Goal: Task Accomplishment & Management: Complete application form

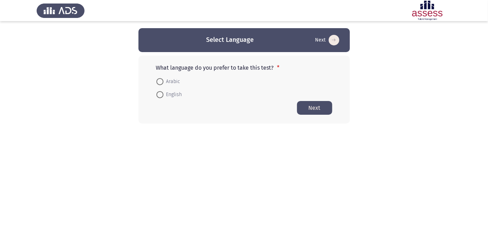
click at [159, 82] on span at bounding box center [159, 82] width 0 height 0
click at [159, 81] on input "Arabic" at bounding box center [159, 81] width 7 height 7
radio input "true"
click at [316, 114] on button "Next" at bounding box center [314, 108] width 35 height 14
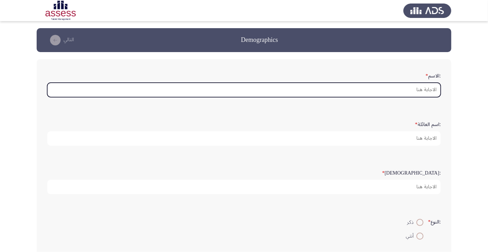
click at [420, 96] on input ":الاسم *" at bounding box center [243, 90] width 393 height 14
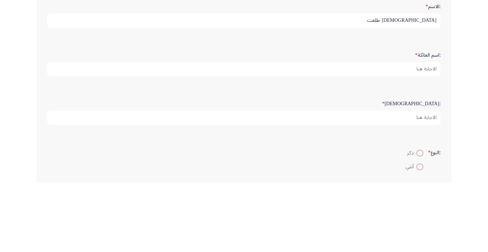
type input "[DEMOGRAPHIC_DATA] طلعت"
click at [427, 140] on input ":اسم العائلة *" at bounding box center [243, 138] width 393 height 14
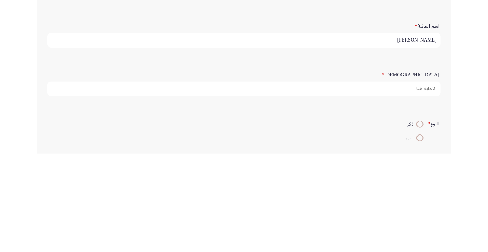
type input "[PERSON_NAME]"
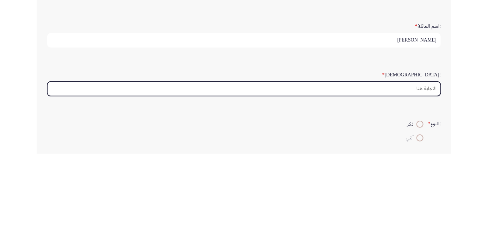
click at [423, 188] on input ":السن *" at bounding box center [243, 187] width 393 height 14
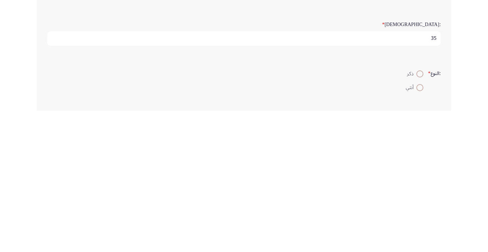
type input "35"
click at [420, 215] on span at bounding box center [420, 215] width 0 height 0
click at [419, 214] on input "ذكر" at bounding box center [419, 215] width 7 height 7
radio input "true"
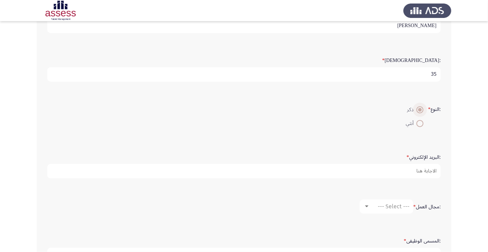
scroll to position [113, 0]
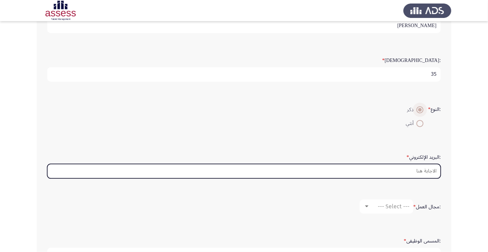
click at [424, 170] on input ":البريد الإلكتروني *" at bounding box center [243, 171] width 393 height 14
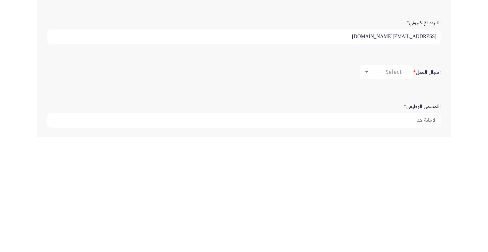
scroll to position [132, 0]
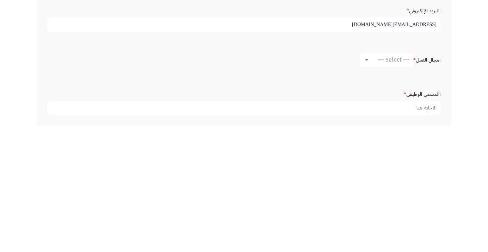
type input "eslamtalaar177@gmail.com"
click at [394, 187] on span "--- Select ---" at bounding box center [393, 186] width 32 height 7
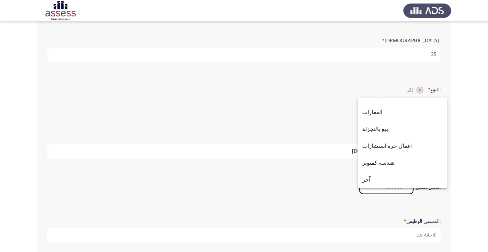
scroll to position [126, 0]
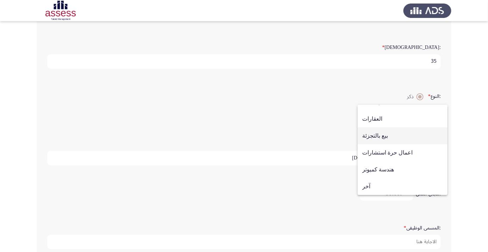
click at [380, 144] on span "بيع بالتجزئة" at bounding box center [402, 135] width 81 height 17
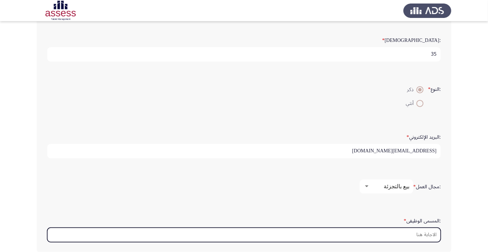
click at [427, 234] on input ":المسمى الوظيفى *" at bounding box center [243, 235] width 393 height 14
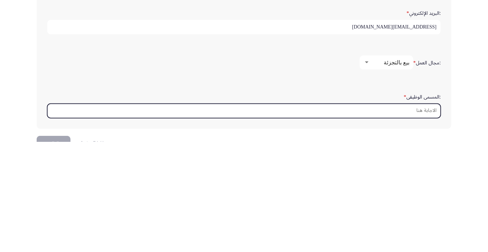
scroll to position [166, 0]
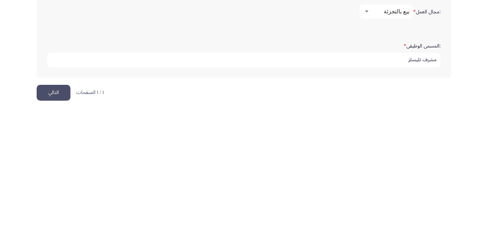
type input "مشرف تليسلز"
click at [62, 232] on button "التالي" at bounding box center [54, 234] width 34 height 16
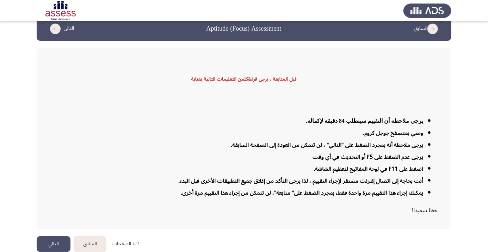
scroll to position [17, 0]
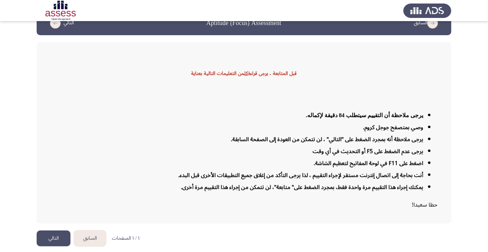
click at [55, 246] on button "التالي" at bounding box center [54, 239] width 34 height 16
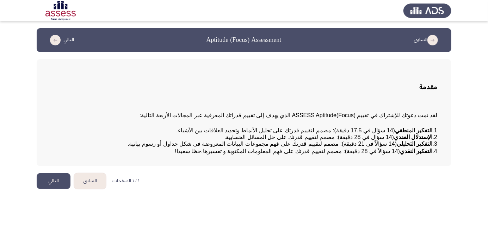
click at [55, 189] on button "التالي" at bounding box center [54, 181] width 34 height 16
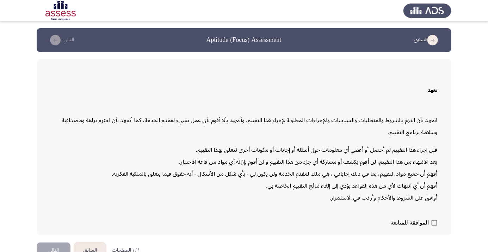
click at [435, 226] on span at bounding box center [434, 223] width 6 height 6
click at [434, 226] on input "الموافقة للمتابعة" at bounding box center [434, 226] width 0 height 0
checkbox input "true"
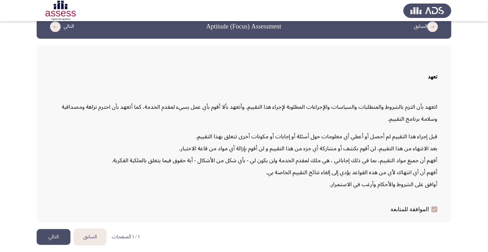
click at [51, 245] on button "التالي" at bounding box center [54, 237] width 34 height 16
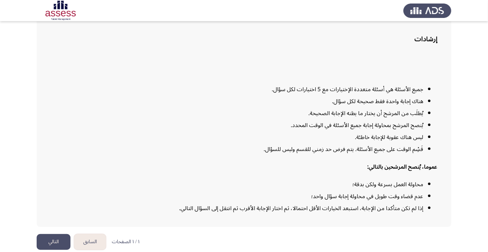
scroll to position [57, 0]
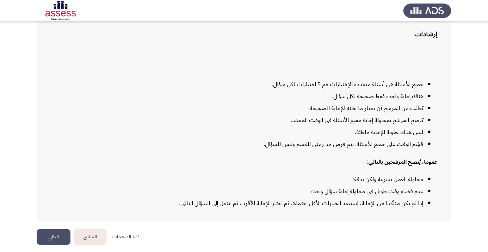
click at [62, 245] on button "التالي" at bounding box center [54, 237] width 34 height 16
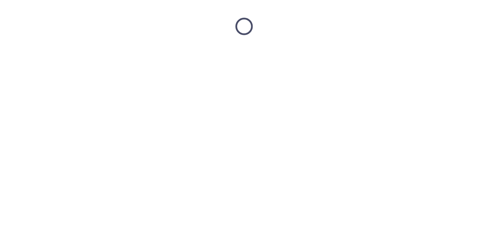
scroll to position [0, 0]
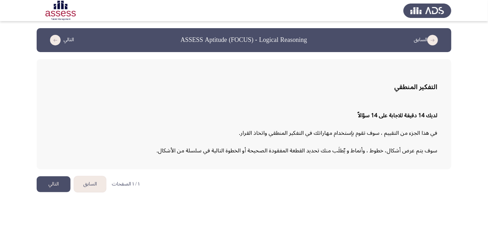
click at [54, 184] on button "التالي" at bounding box center [54, 184] width 34 height 16
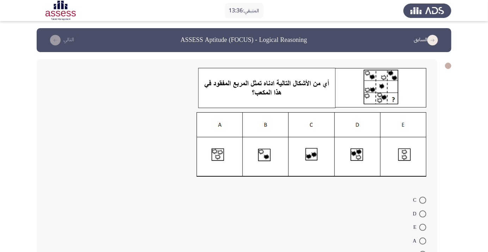
click at [216, 158] on img at bounding box center [311, 144] width 230 height 65
click at [422, 241] on span at bounding box center [422, 241] width 7 height 7
click at [422, 241] on input "A" at bounding box center [422, 241] width 7 height 7
radio input "true"
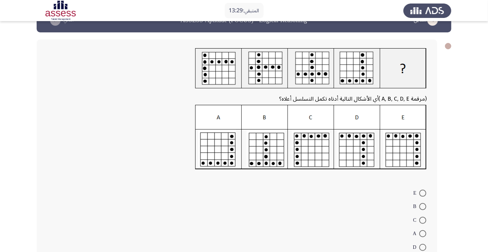
scroll to position [26, 0]
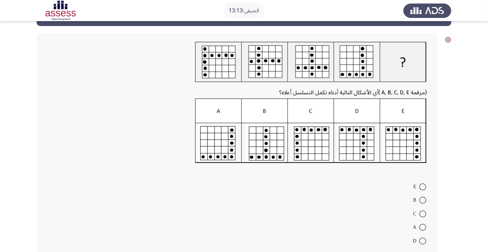
click at [360, 130] on img at bounding box center [310, 131] width 231 height 65
click at [422, 240] on span at bounding box center [422, 241] width 7 height 7
click at [422, 240] on input "D" at bounding box center [422, 241] width 7 height 7
radio input "true"
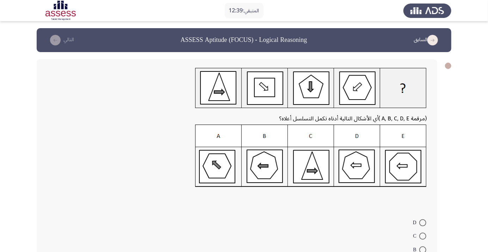
click at [422, 250] on span at bounding box center [422, 249] width 7 height 7
click at [422, 250] on input "B" at bounding box center [422, 249] width 7 height 7
radio input "true"
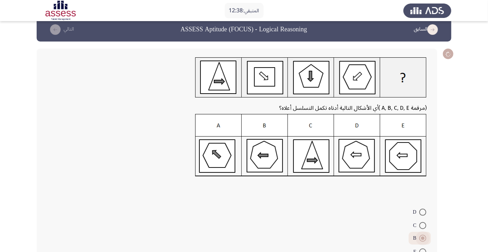
scroll to position [40, 0]
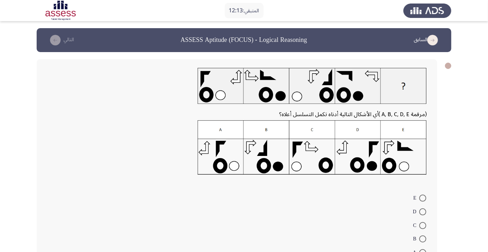
click at [401, 163] on img at bounding box center [311, 147] width 229 height 55
click at [422, 198] on span at bounding box center [422, 198] width 7 height 7
click at [422, 198] on input "E" at bounding box center [422, 198] width 7 height 7
radio input "true"
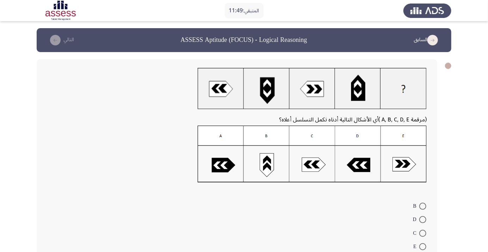
click at [405, 166] on img at bounding box center [311, 154] width 229 height 57
click at [422, 247] on span at bounding box center [422, 246] width 7 height 7
click at [422, 247] on input "E" at bounding box center [422, 246] width 7 height 7
radio input "true"
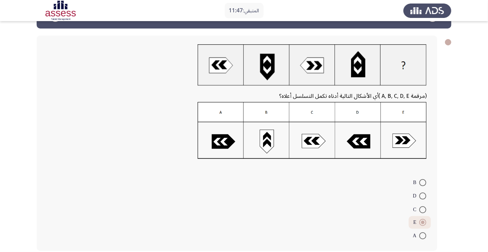
scroll to position [24, 0]
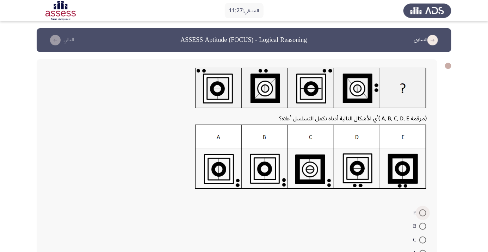
click at [422, 213] on span at bounding box center [422, 212] width 7 height 7
click at [422, 213] on input "E" at bounding box center [422, 212] width 7 height 7
radio input "true"
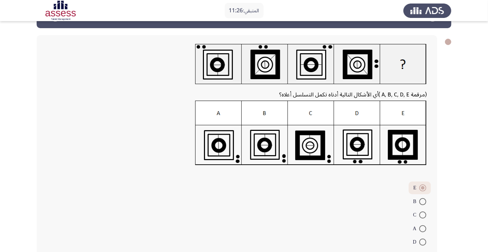
scroll to position [31, 0]
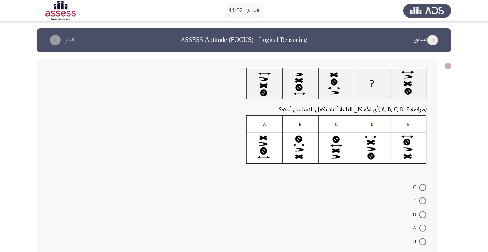
click at [422, 241] on span at bounding box center [422, 241] width 7 height 7
click at [422, 241] on input "B" at bounding box center [422, 241] width 7 height 7
radio input "true"
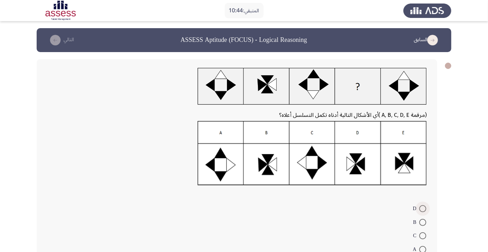
click at [422, 209] on span at bounding box center [422, 208] width 7 height 7
click at [422, 209] on input "D" at bounding box center [422, 208] width 7 height 7
radio input "true"
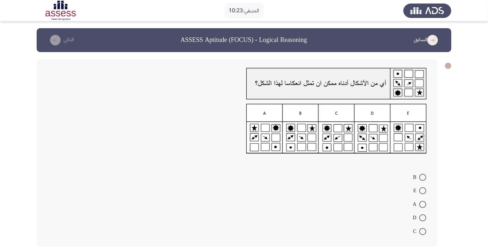
click at [422, 218] on span at bounding box center [422, 217] width 7 height 7
click at [422, 218] on input "D" at bounding box center [422, 217] width 7 height 7
radio input "true"
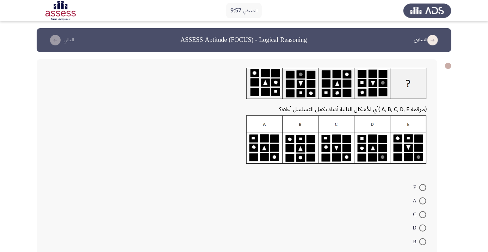
click at [422, 203] on span at bounding box center [422, 200] width 7 height 7
click at [422, 203] on input "A" at bounding box center [422, 200] width 7 height 7
radio input "true"
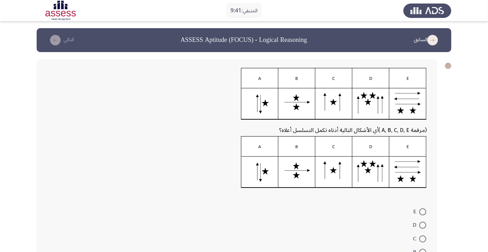
click at [422, 233] on mat-radio-button "C" at bounding box center [419, 239] width 22 height 14
click at [422, 225] on span at bounding box center [422, 225] width 7 height 7
click at [422, 225] on input "D" at bounding box center [422, 225] width 7 height 7
radio input "true"
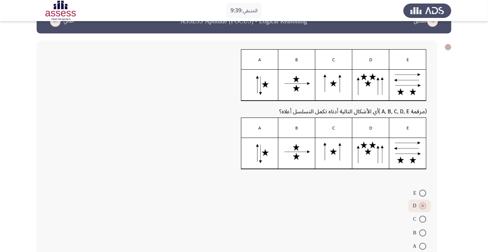
scroll to position [30, 0]
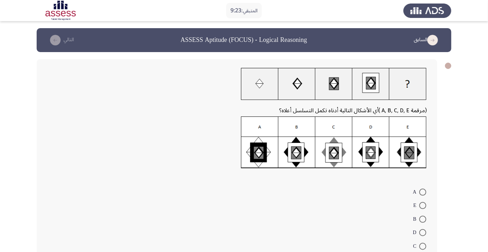
click at [422, 233] on span at bounding box center [422, 232] width 7 height 7
click at [422, 233] on input "D" at bounding box center [422, 232] width 7 height 7
radio input "true"
click at [422, 245] on span at bounding box center [422, 245] width 7 height 7
click at [422, 245] on input "C" at bounding box center [422, 245] width 7 height 7
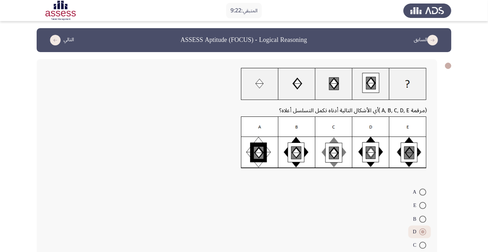
radio input "true"
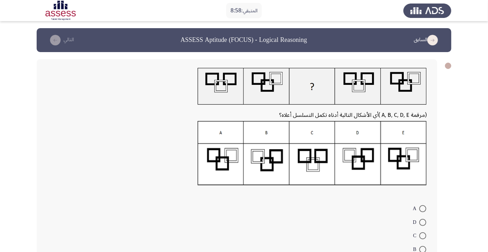
click at [422, 222] on span at bounding box center [422, 222] width 7 height 7
click at [422, 222] on input "D" at bounding box center [422, 222] width 7 height 7
radio input "true"
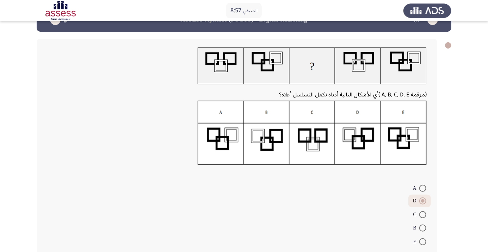
scroll to position [27, 0]
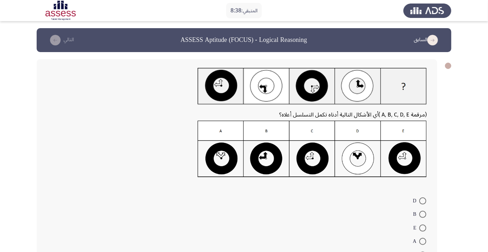
click at [422, 201] on span at bounding box center [422, 200] width 7 height 7
click at [422, 201] on input "D" at bounding box center [422, 200] width 7 height 7
radio input "true"
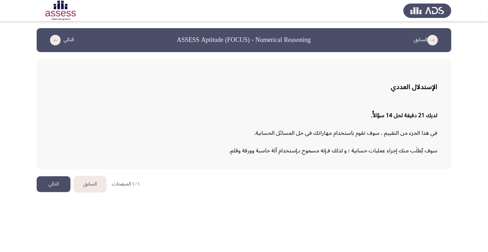
click at [54, 187] on button "التالي" at bounding box center [54, 184] width 34 height 16
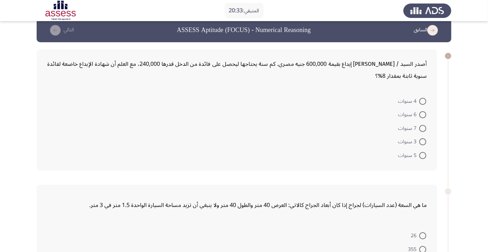
scroll to position [2, 0]
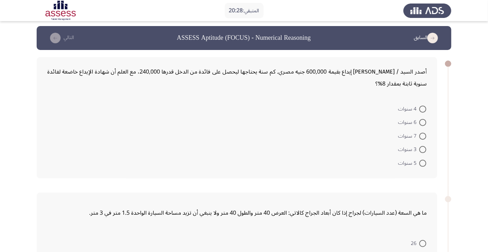
click at [424, 138] on span at bounding box center [422, 136] width 7 height 7
click at [424, 138] on input "7 سنوات" at bounding box center [422, 136] width 7 height 7
radio input "true"
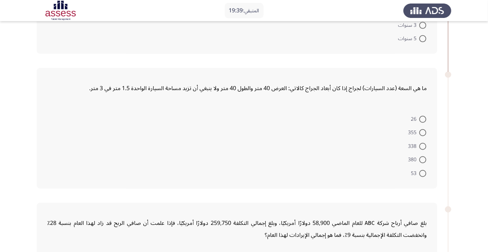
scroll to position [133, 0]
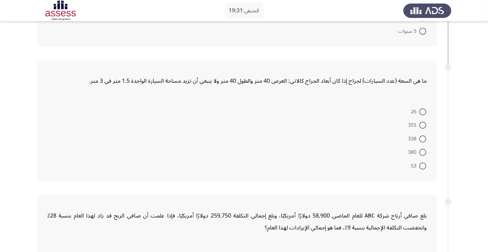
click at [423, 168] on span at bounding box center [422, 166] width 7 height 7
click at [423, 168] on input "53" at bounding box center [422, 166] width 7 height 7
radio input "true"
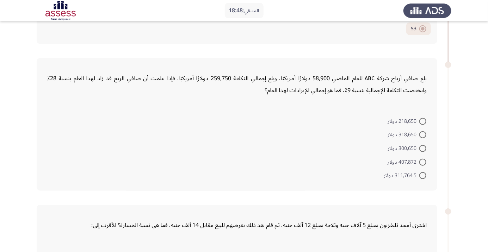
scroll to position [268, 0]
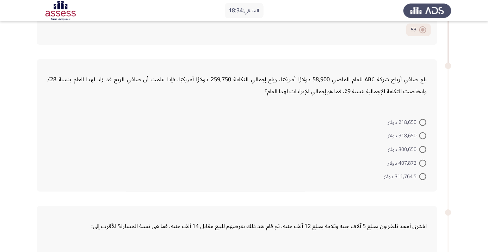
click at [422, 162] on span at bounding box center [422, 163] width 7 height 7
click at [422, 162] on input "407,872 دولار" at bounding box center [422, 163] width 7 height 7
radio input "true"
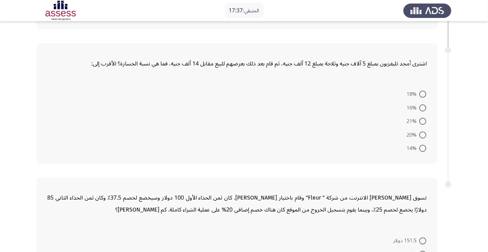
scroll to position [433, 0]
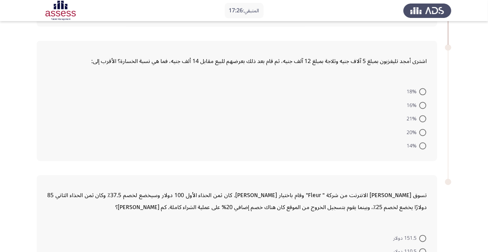
click at [423, 115] on span at bounding box center [422, 118] width 7 height 7
click at [423, 115] on input "21%" at bounding box center [422, 118] width 7 height 7
radio input "true"
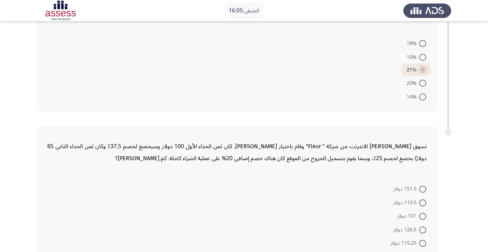
scroll to position [488, 0]
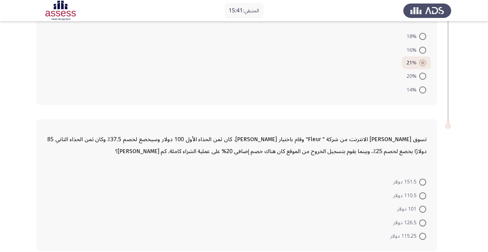
click at [426, 211] on span at bounding box center [422, 209] width 7 height 7
click at [426, 211] on input "101 دولار" at bounding box center [422, 209] width 7 height 7
radio input "true"
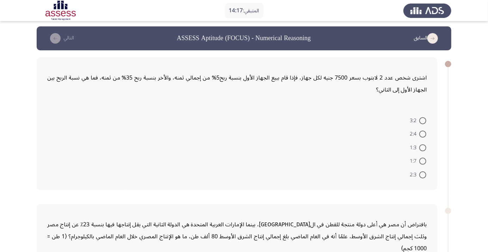
scroll to position [0, 0]
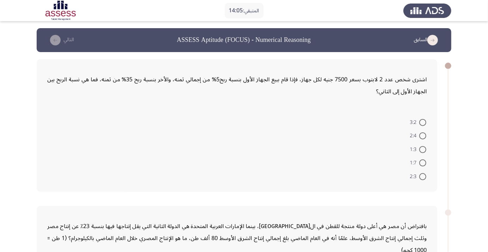
click at [422, 136] on span at bounding box center [422, 135] width 7 height 7
click at [422, 136] on input "2:4" at bounding box center [422, 135] width 7 height 7
radio input "true"
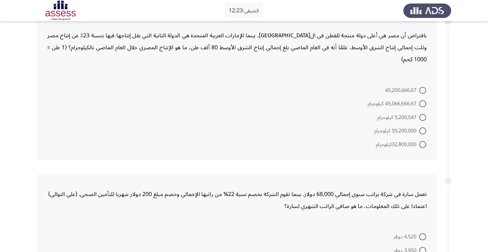
scroll to position [190, 0]
click at [422, 130] on span at bounding box center [422, 130] width 7 height 7
click at [422, 130] on input "55,200,000 كيلوجرام" at bounding box center [422, 130] width 7 height 7
radio input "true"
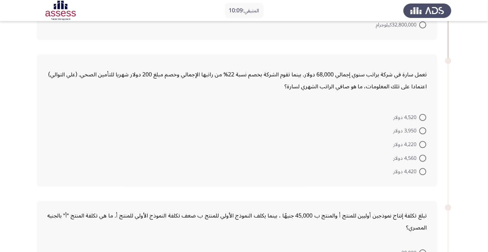
scroll to position [317, 0]
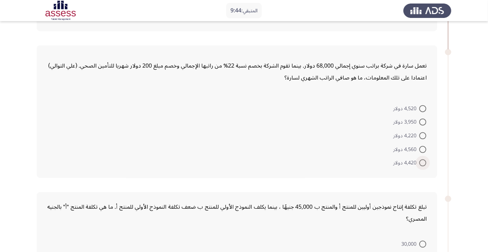
click at [422, 162] on span at bounding box center [422, 162] width 7 height 7
click at [422, 162] on input "4,420 دولار" at bounding box center [422, 162] width 7 height 7
radio input "true"
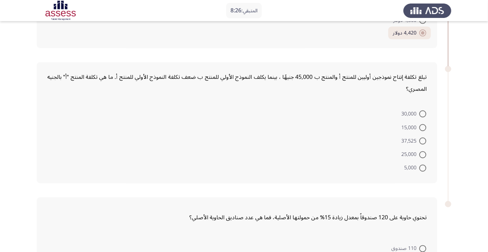
scroll to position [447, 0]
click at [425, 114] on span at bounding box center [422, 113] width 7 height 7
click at [425, 114] on input "30,000" at bounding box center [422, 113] width 7 height 7
radio input "true"
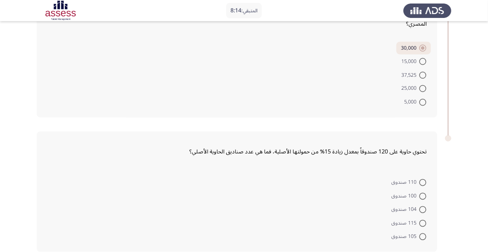
scroll to position [512, 0]
click at [422, 222] on span at bounding box center [422, 223] width 7 height 7
click at [422, 222] on input "115 صندوق" at bounding box center [422, 223] width 7 height 7
radio input "true"
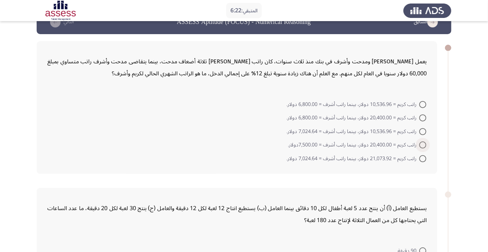
scroll to position [16, 0]
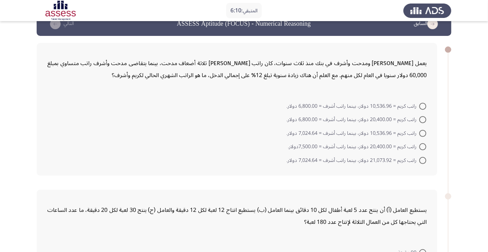
click at [422, 162] on span at bounding box center [422, 160] width 7 height 7
click at [422, 162] on input "راتب كريم = 21,073.92 دولار، بينما راتب أشرف = 7,024.64 دولار." at bounding box center [422, 160] width 7 height 7
radio input "true"
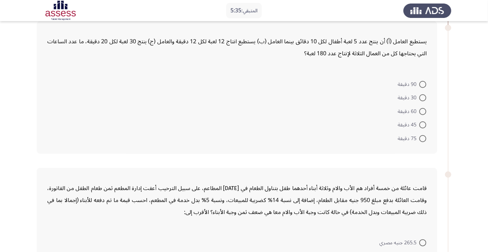
scroll to position [188, 0]
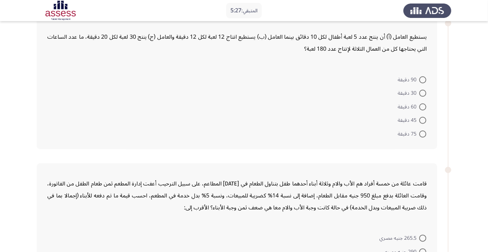
click at [422, 106] on span at bounding box center [422, 106] width 7 height 7
click at [422, 106] on input "60 دقيقة" at bounding box center [422, 106] width 7 height 7
radio input "true"
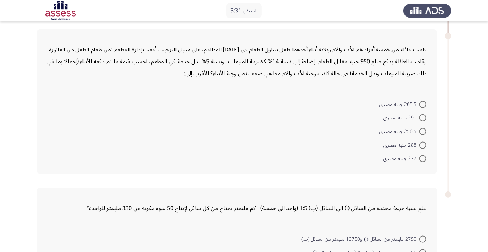
scroll to position [320, 0]
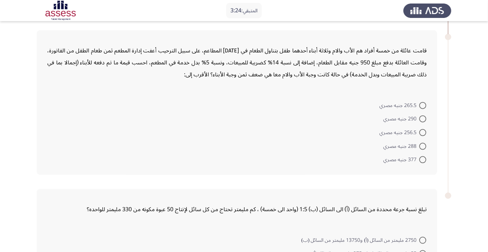
click at [422, 145] on span at bounding box center [422, 146] width 7 height 7
click at [422, 145] on input "288 جنيه مصري" at bounding box center [422, 146] width 7 height 7
radio input "true"
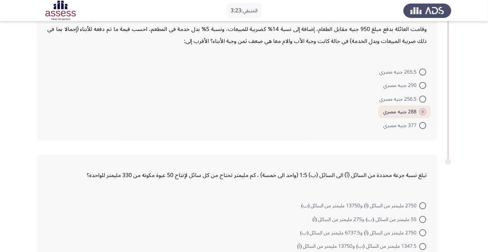
scroll to position [378, 0]
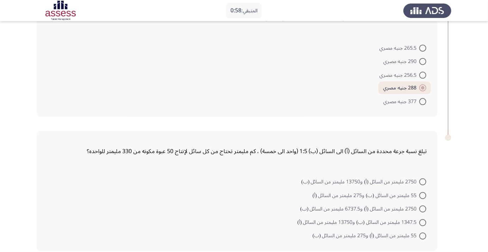
click at [422, 221] on span at bounding box center [422, 222] width 7 height 7
click at [422, 221] on input "1347.5 مليمتر من السائل (ب) و13750 مليمتر من السائل (أ)" at bounding box center [422, 222] width 7 height 7
radio input "true"
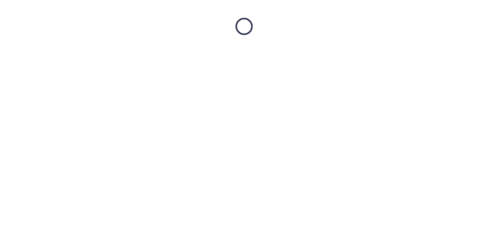
scroll to position [0, 0]
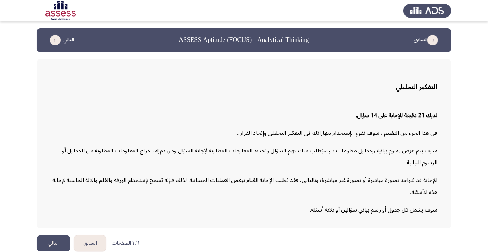
click at [56, 251] on button "التالي" at bounding box center [54, 243] width 34 height 16
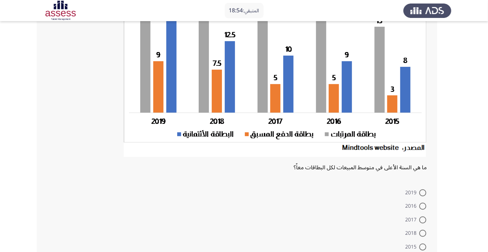
scroll to position [91, 0]
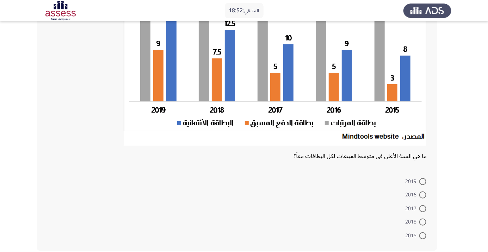
click at [422, 235] on span at bounding box center [422, 235] width 7 height 7
click at [422, 235] on input "2015" at bounding box center [422, 235] width 7 height 7
radio input "true"
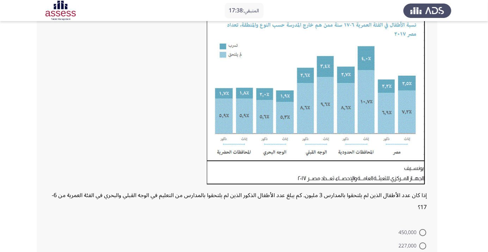
scroll to position [64, 0]
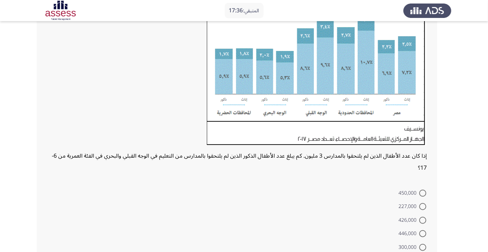
click at [422, 247] on span at bounding box center [422, 247] width 7 height 7
click at [422, 247] on input "300,000" at bounding box center [422, 247] width 7 height 7
radio input "true"
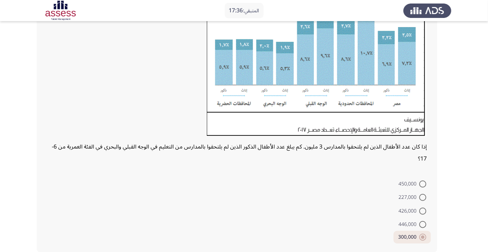
scroll to position [115, 0]
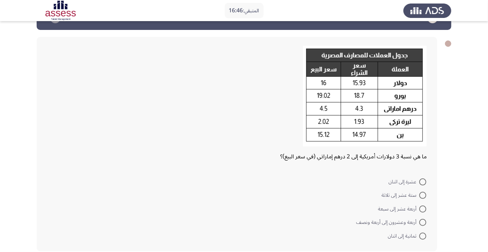
scroll to position [23, 0]
click at [422, 224] on span at bounding box center [422, 222] width 7 height 7
click at [422, 224] on input "أربعة وعشرون إلى أربعة ونصف" at bounding box center [422, 222] width 7 height 7
radio input "true"
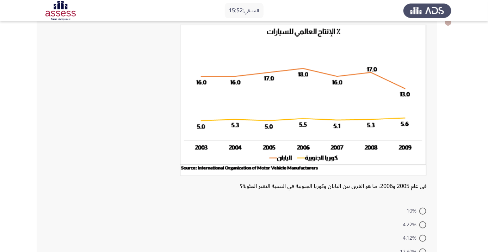
scroll to position [44, 0]
click at [425, 227] on span at bounding box center [422, 224] width 7 height 7
click at [425, 227] on input "4.22%" at bounding box center [422, 224] width 7 height 7
radio input "true"
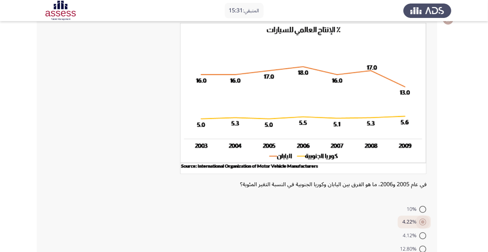
scroll to position [73, 0]
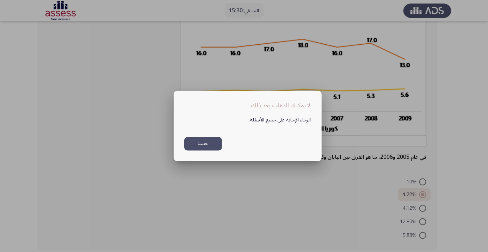
scroll to position [0, 0]
click at [207, 151] on button "حسنا" at bounding box center [203, 144] width 38 height 14
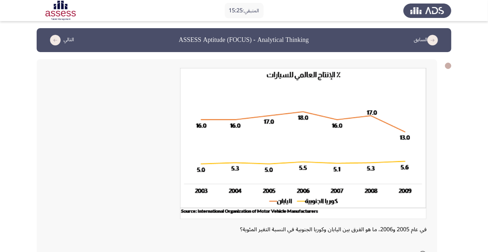
scroll to position [73, 0]
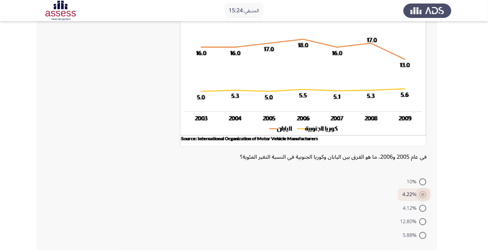
click at [422, 195] on span at bounding box center [423, 195] width 4 height 4
click at [422, 195] on input "4.22%" at bounding box center [422, 194] width 7 height 7
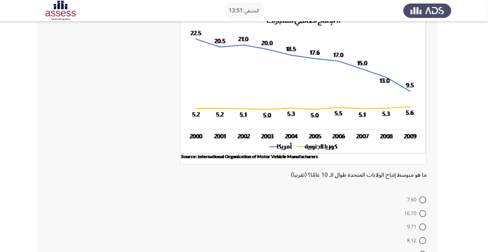
scroll to position [56, 0]
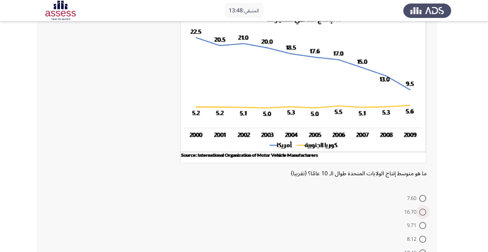
click at [422, 212] on span at bounding box center [422, 212] width 7 height 7
click at [422, 212] on input "16.70" at bounding box center [422, 212] width 7 height 7
radio input "true"
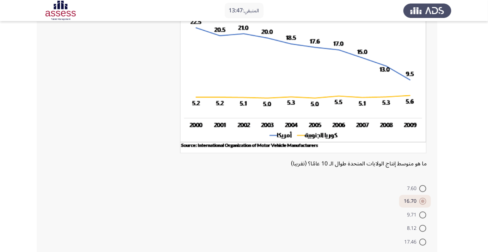
scroll to position [73, 0]
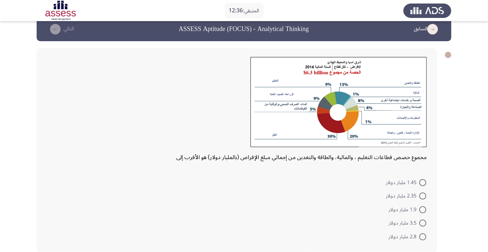
scroll to position [12, 0]
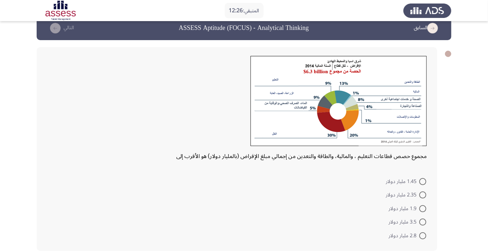
click at [424, 224] on span at bounding box center [422, 222] width 7 height 7
click at [424, 224] on input "3.5 مليار دولار" at bounding box center [422, 222] width 7 height 7
radio input "true"
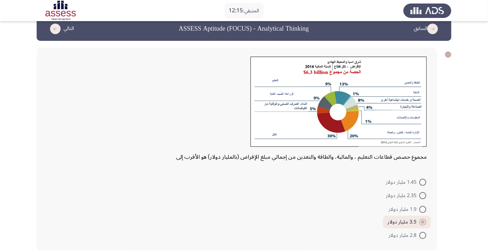
click at [422, 182] on span at bounding box center [422, 182] width 7 height 7
click at [422, 182] on input "1.45 مليار دولار" at bounding box center [422, 182] width 7 height 7
radio input "true"
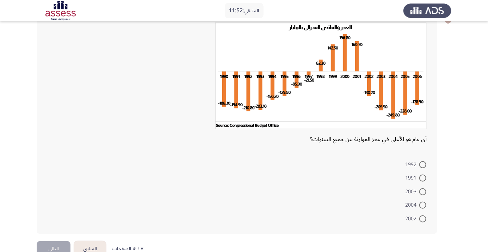
scroll to position [45, 0]
click at [422, 205] on span at bounding box center [422, 205] width 7 height 7
click at [422, 205] on input "2004" at bounding box center [422, 205] width 7 height 7
radio input "true"
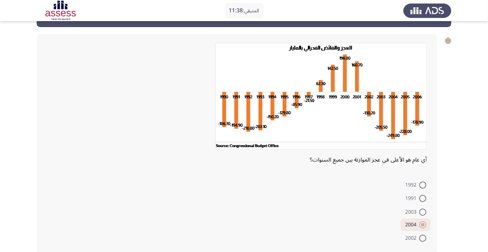
scroll to position [25, 0]
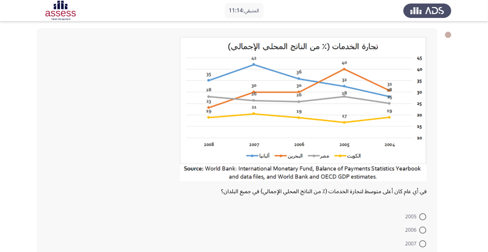
scroll to position [19, 0]
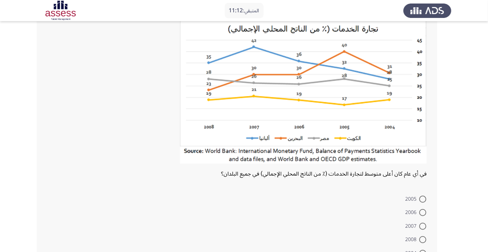
click at [422, 226] on span at bounding box center [422, 226] width 7 height 7
click at [422, 226] on input "2007" at bounding box center [422, 226] width 7 height 7
radio input "true"
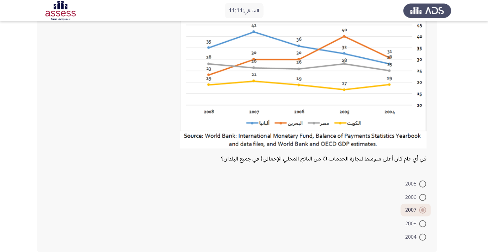
scroll to position [65, 0]
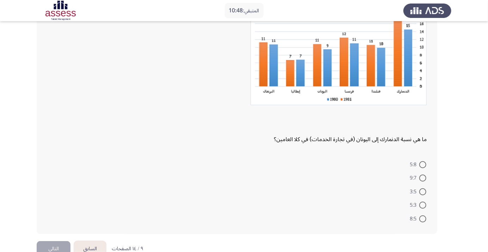
scroll to position [67, 0]
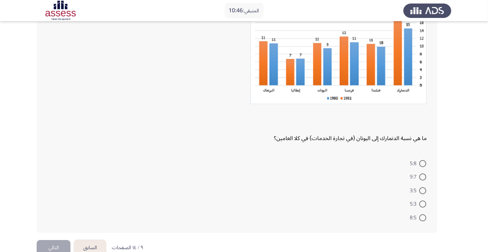
click at [422, 163] on span at bounding box center [422, 163] width 7 height 7
click at [422, 163] on input "5:8" at bounding box center [422, 163] width 7 height 7
radio input "true"
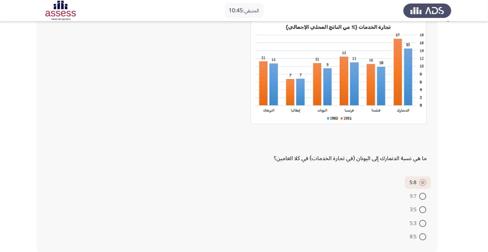
scroll to position [48, 0]
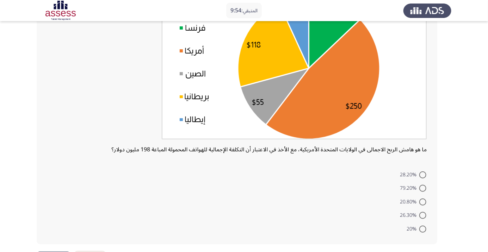
scroll to position [96, 0]
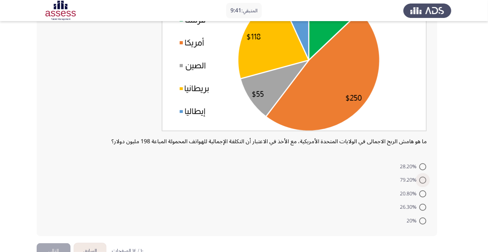
click at [422, 180] on span at bounding box center [422, 180] width 7 height 7
click at [422, 180] on input "79.20%" at bounding box center [422, 180] width 7 height 7
radio input "true"
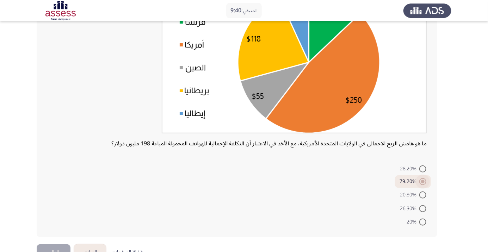
scroll to position [80, 0]
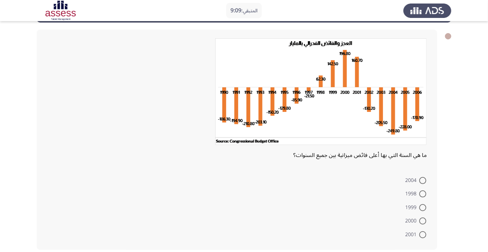
scroll to position [23, 0]
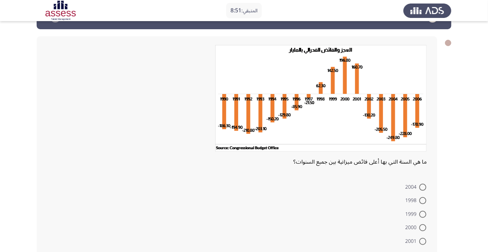
click at [422, 200] on span at bounding box center [422, 200] width 7 height 7
click at [422, 200] on input "1998" at bounding box center [422, 200] width 7 height 7
radio input "true"
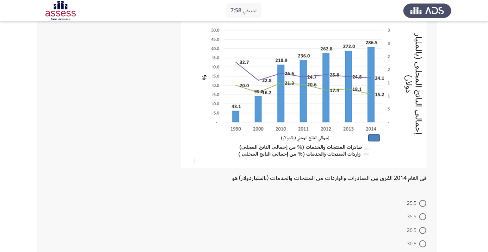
scroll to position [70, 0]
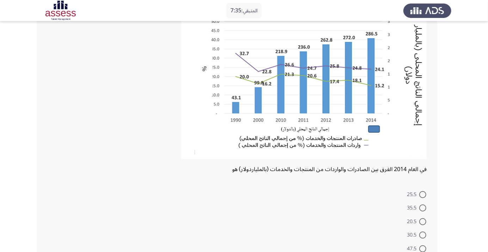
click at [422, 235] on span at bounding box center [422, 235] width 7 height 7
click at [422, 235] on input "30.5" at bounding box center [422, 235] width 7 height 7
radio input "true"
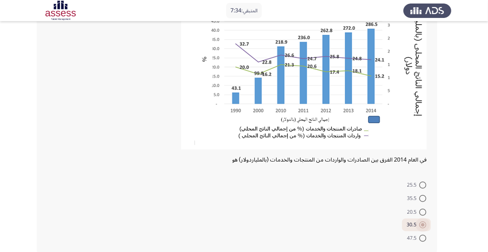
scroll to position [82, 0]
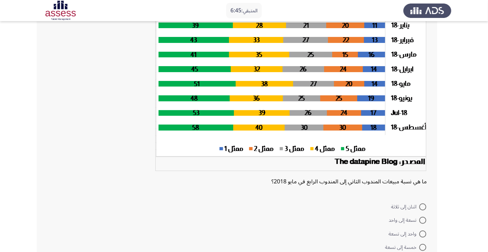
scroll to position [63, 0]
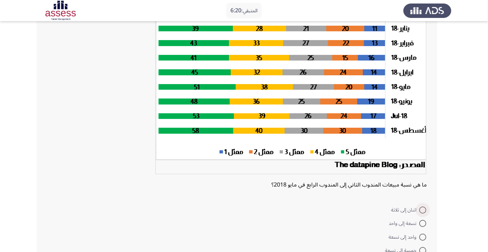
click at [422, 209] on span at bounding box center [422, 210] width 7 height 7
click at [422, 209] on input "اثنان إلى ثلاثة" at bounding box center [422, 210] width 7 height 7
radio input "true"
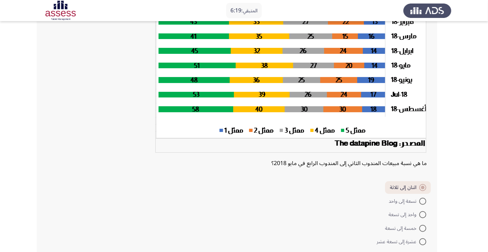
scroll to position [91, 0]
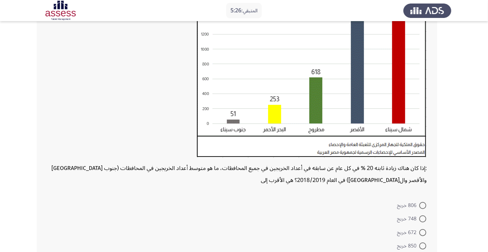
scroll to position [105, 0]
click at [422, 232] on span at bounding box center [422, 232] width 7 height 7
click at [422, 232] on input "672 خريج" at bounding box center [422, 232] width 7 height 7
radio input "true"
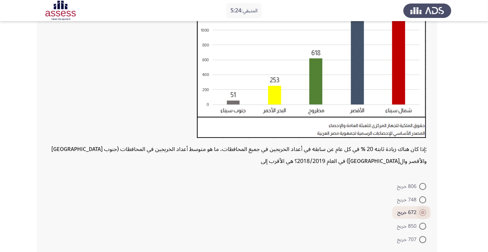
scroll to position [128, 0]
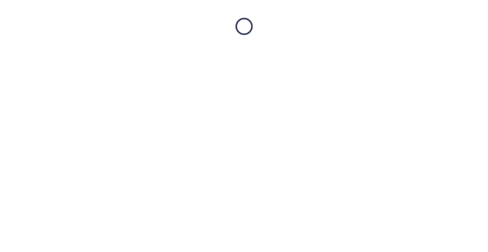
scroll to position [0, 0]
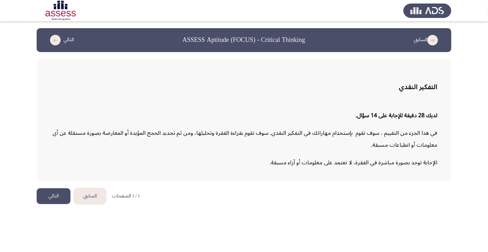
click at [50, 192] on button "التالي" at bounding box center [54, 196] width 34 height 16
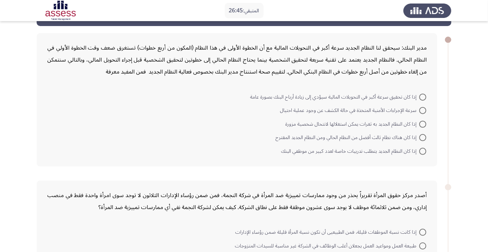
scroll to position [14, 0]
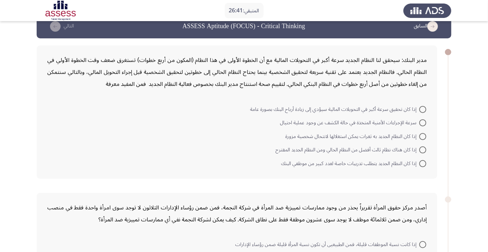
click at [424, 111] on span at bounding box center [422, 109] width 7 height 7
click at [424, 111] on input "إذا كان تحقيق سرعة أكبر في التحويلات المالية سيؤدي إلى زيادة أرباح البنك بصورة …" at bounding box center [422, 109] width 7 height 7
radio input "true"
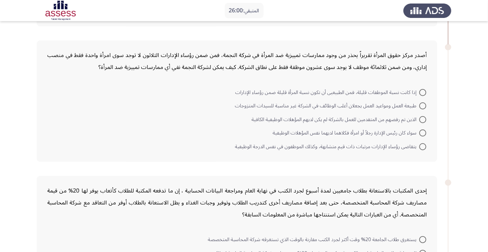
scroll to position [172, 0]
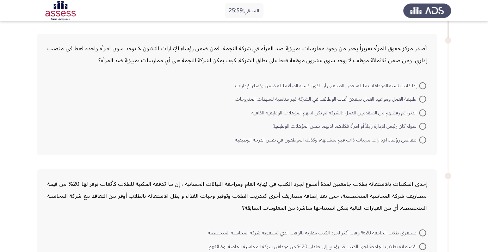
click at [422, 112] on span at bounding box center [422, 112] width 7 height 7
click at [422, 112] on input "الذين تم رفضهم من المتقدمين للعمل بالشركة لم يكن لديهم المؤهلات الوظيفية الكافية" at bounding box center [422, 112] width 7 height 7
radio input "true"
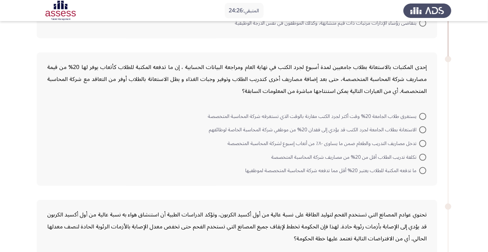
scroll to position [285, 0]
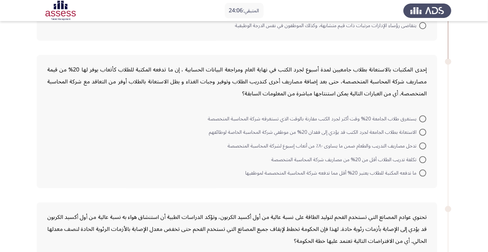
click at [422, 174] on span at bounding box center [422, 173] width 7 height 7
click at [422, 174] on input "ما تدفعه المكتبة للطلاب يعتبر 20% أقل مما تدفعه شركة المحاسبة المتخصصة لموظفيها" at bounding box center [422, 173] width 7 height 7
radio input "true"
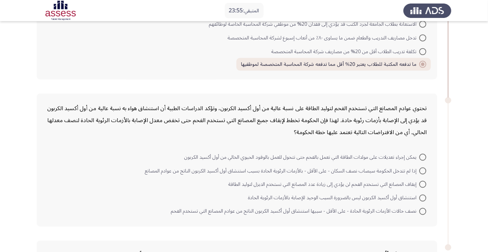
scroll to position [393, 0]
click at [422, 51] on span at bounding box center [422, 52] width 7 height 7
click at [422, 51] on input "تكلفة تدريب الطلاب أقل من 20% من مصاريف شركة المحاسبة المتخصصة" at bounding box center [422, 52] width 7 height 7
radio input "true"
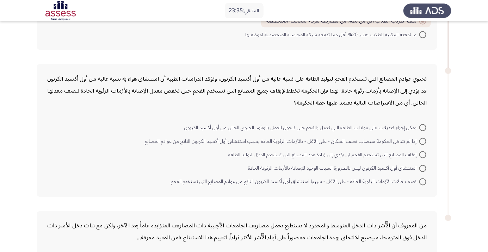
scroll to position [423, 0]
click at [425, 127] on span at bounding box center [422, 127] width 7 height 7
click at [425, 127] on input "يمكن إجراء تعديلات على مولدات الطاقة التي تعمل بالفحم حتى تتحول للعمل بالوقود ا…" at bounding box center [422, 127] width 7 height 7
radio input "true"
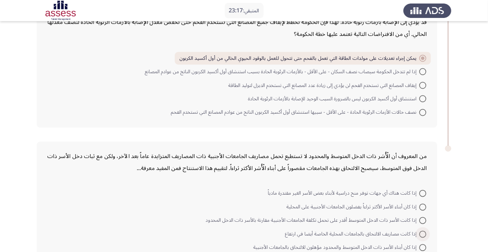
scroll to position [503, 0]
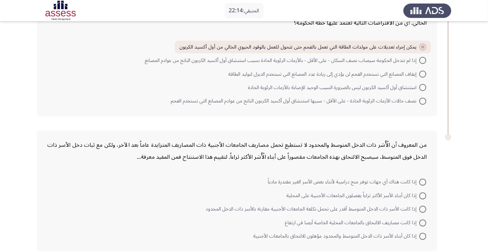
click at [422, 181] on span at bounding box center [422, 182] width 7 height 7
click at [422, 181] on input "إذا كانت هناك أي جهات توفر منح دراسية لأبناء بعض الأسر الغير مقتدرة مادياً" at bounding box center [422, 182] width 7 height 7
radio input "true"
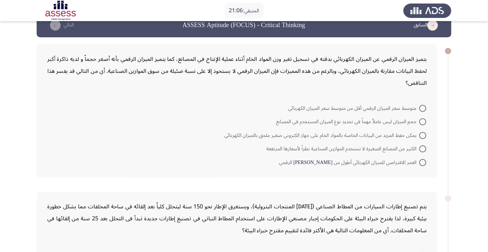
scroll to position [26, 0]
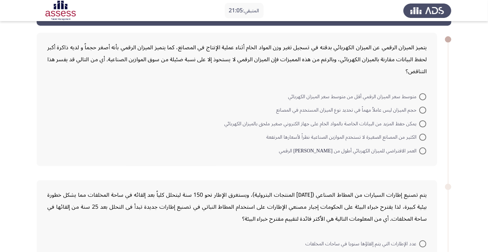
click at [422, 96] on span at bounding box center [422, 96] width 7 height 7
click at [422, 96] on input "متوسط سعر الميزان الرقمي أقل من متوسط سعر الميزان الكهربائي" at bounding box center [422, 96] width 7 height 7
radio input "true"
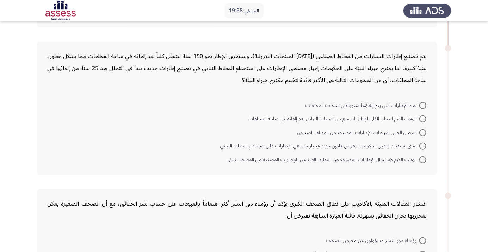
scroll to position [163, 0]
click at [422, 132] on span at bounding box center [422, 133] width 7 height 7
click at [422, 132] on input "المعدل الحالي لمبيعات الإطارات المصنعة من المطاط الصناعي" at bounding box center [422, 133] width 7 height 7
radio input "true"
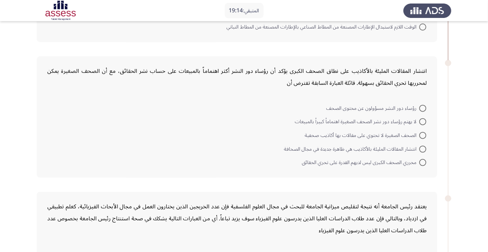
scroll to position [293, 0]
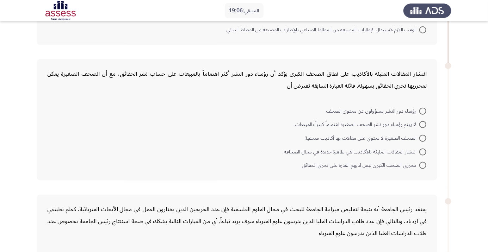
click at [422, 110] on span at bounding box center [422, 111] width 7 height 7
click at [422, 110] on input "رؤساء دور النشر مسؤولون عن محتوى الصحف" at bounding box center [422, 111] width 7 height 7
radio input "true"
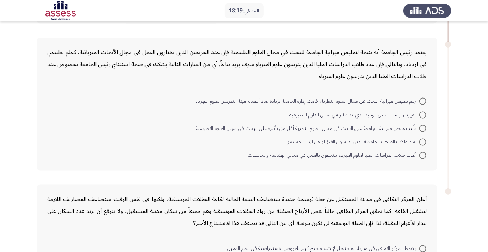
scroll to position [447, 0]
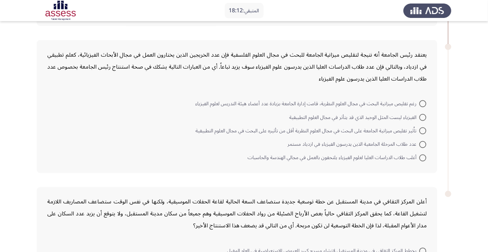
click at [422, 143] on span at bounding box center [422, 144] width 7 height 7
click at [422, 143] on input "عدد طلاب المرحلة الجامعية الذين يدرسون الفيزياء في ازدياد مستمر" at bounding box center [422, 144] width 7 height 7
radio input "true"
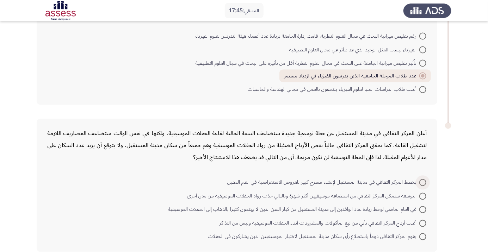
scroll to position [515, 0]
click at [422, 195] on span at bounding box center [422, 196] width 7 height 7
click at [422, 195] on input "التوسعة ستمكن المركز الثقافي من استضافة موسيقيين أكثر شهرة وبالتالي جذب رواد ال…" at bounding box center [422, 196] width 7 height 7
radio input "true"
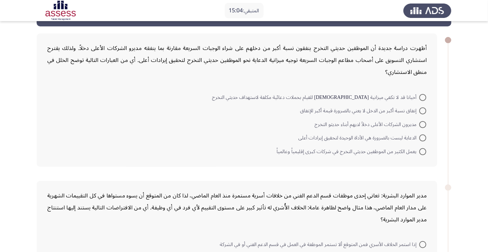
scroll to position [26, 0]
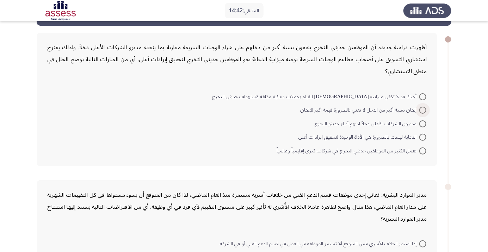
click at [421, 112] on span at bounding box center [422, 110] width 7 height 7
click at [421, 112] on input "إنفاق نسبة أكبر من الدخل لا يعني بالضرورة قيمة أكبر للإنفاق" at bounding box center [422, 110] width 7 height 7
radio input "true"
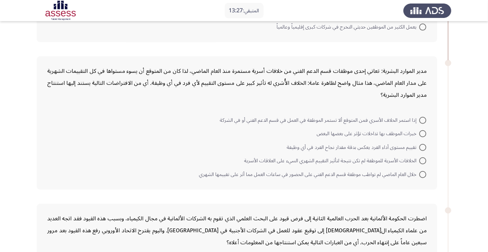
scroll to position [150, 0]
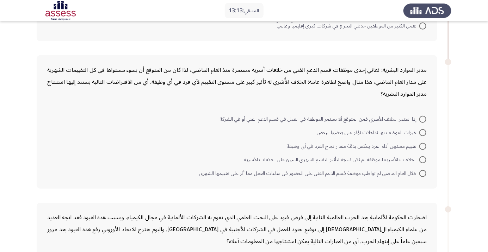
click at [421, 147] on span at bounding box center [422, 146] width 7 height 7
click at [421, 147] on input "تقييم مستوى أداء الفرد يعكس بدقة مقدار نجاح الفرد في أي وظيفة" at bounding box center [422, 146] width 7 height 7
radio input "true"
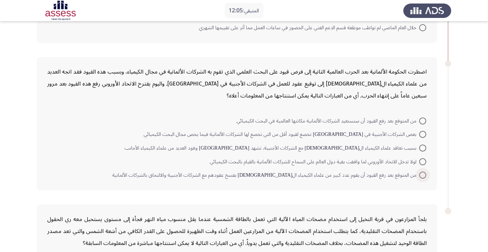
scroll to position [296, 0]
click at [422, 119] on span at bounding box center [422, 120] width 7 height 7
click at [422, 119] on input "من المتوقع بعد رفع القيود أن ستستعيد الشركات الألمانية مكانتها العالمية في البح…" at bounding box center [422, 120] width 7 height 7
radio input "true"
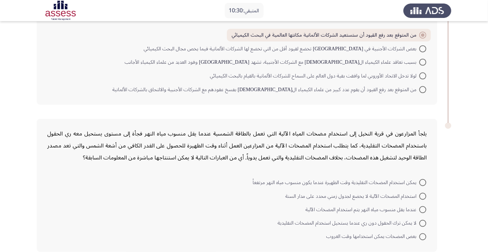
scroll to position [380, 0]
click at [422, 194] on span at bounding box center [422, 196] width 7 height 7
click at [422, 194] on input "استخدام المضخات الآلية لا يخضع لجدول زمني محدد على مدار السنة" at bounding box center [422, 196] width 7 height 7
radio input "true"
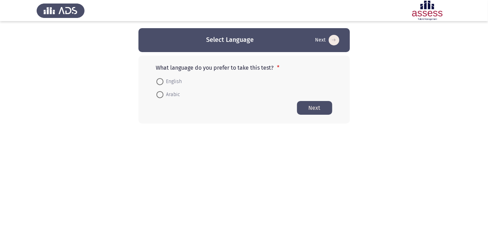
click at [171, 98] on span "Arabic" at bounding box center [171, 94] width 17 height 8
click at [163, 98] on input "Arabic" at bounding box center [159, 94] width 7 height 7
radio input "true"
click at [312, 106] on button "Next" at bounding box center [314, 108] width 35 height 14
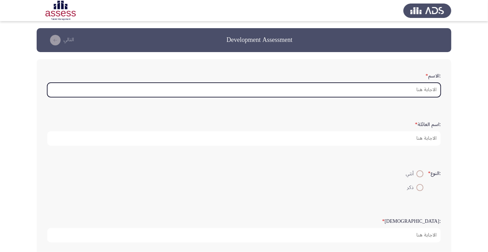
click at [423, 91] on input ":الاسم *" at bounding box center [243, 90] width 393 height 14
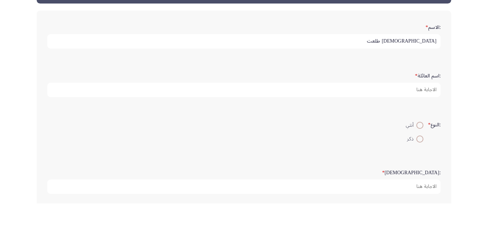
type input "[DEMOGRAPHIC_DATA] طلعت"
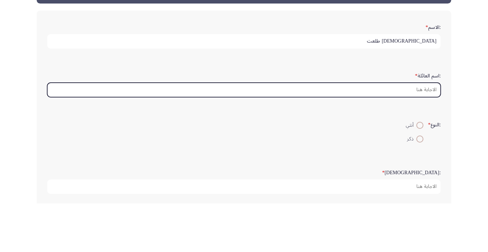
click at [424, 139] on input ":اسم العائلة *" at bounding box center [243, 138] width 393 height 14
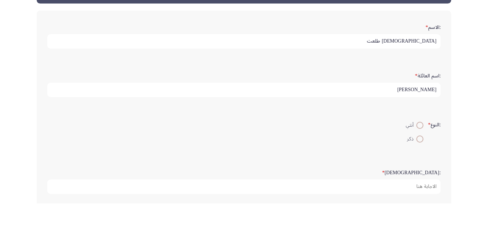
scroll to position [2, 0]
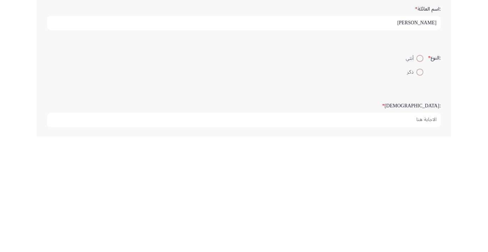
type input "[PERSON_NAME]"
click at [417, 173] on span at bounding box center [419, 173] width 7 height 7
click at [417, 173] on input "أنثي" at bounding box center [419, 173] width 7 height 7
radio input "true"
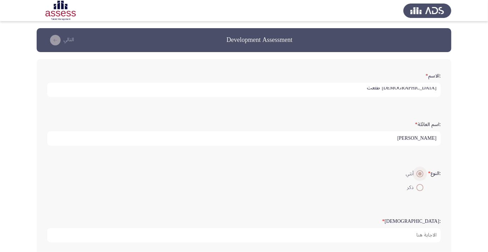
click at [419, 189] on span at bounding box center [419, 187] width 7 height 7
click at [419, 189] on input "ذكر" at bounding box center [419, 187] width 7 height 7
radio input "true"
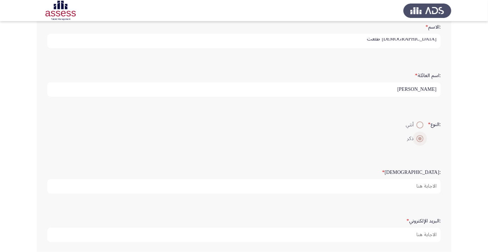
click at [426, 186] on input ":السن *" at bounding box center [243, 186] width 393 height 14
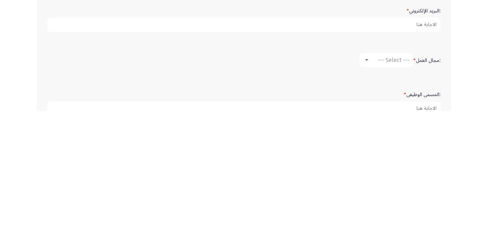
scroll to position [119, 0]
type input "35"
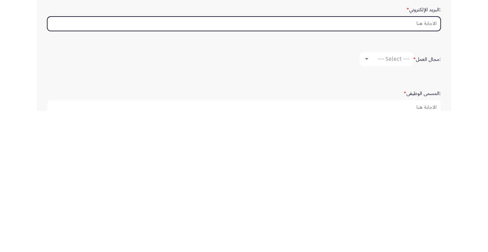
click at [426, 165] on input ":البريد الإلكتروني *" at bounding box center [243, 165] width 393 height 14
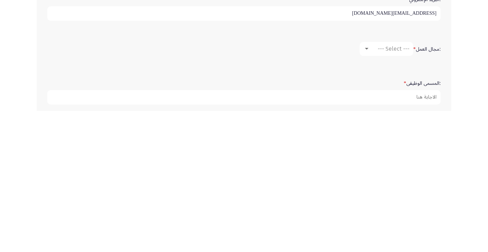
scroll to position [130, 0]
type input "[EMAIL_ADDRESS][DOMAIN_NAME]"
click at [390, 190] on span "--- Select ---" at bounding box center [393, 189] width 32 height 7
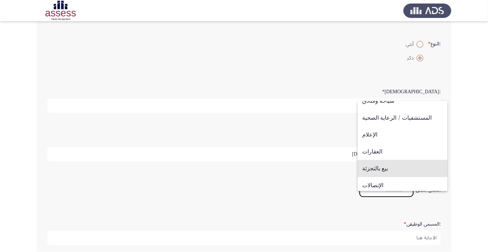
scroll to position [231, 0]
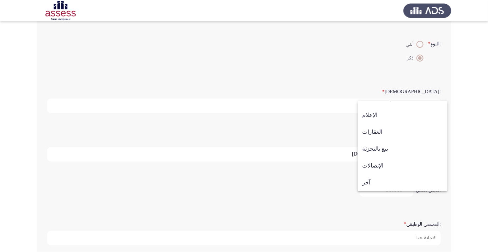
click at [381, 151] on span "بيع بالتجزئة" at bounding box center [402, 148] width 81 height 17
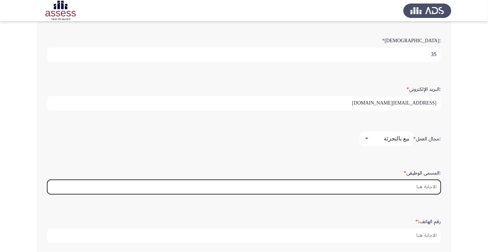
click at [419, 186] on input ":المسمى الوظيفى *" at bounding box center [243, 187] width 393 height 14
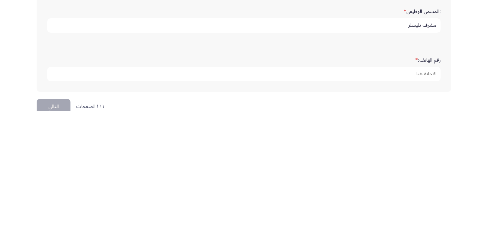
scroll to position [214, 0]
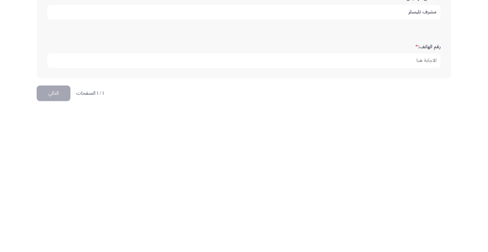
type input "مشرف تليسلز"
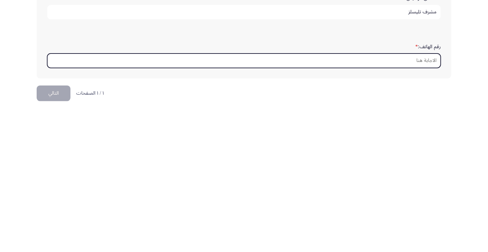
click at [425, 201] on input "رقم الهاتف: *" at bounding box center [243, 202] width 393 height 14
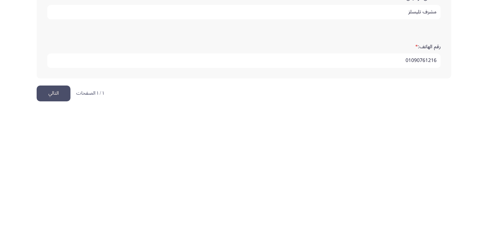
type input "01090761216"
click at [51, 238] on button "التالي" at bounding box center [54, 235] width 34 height 16
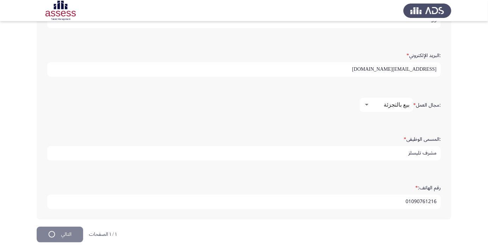
scroll to position [0, 0]
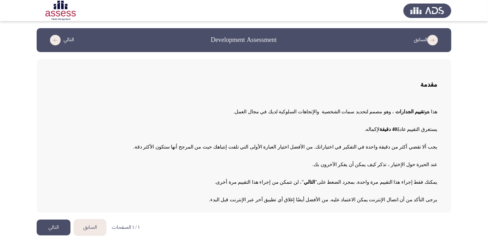
click at [51, 232] on button "التالي" at bounding box center [54, 228] width 34 height 16
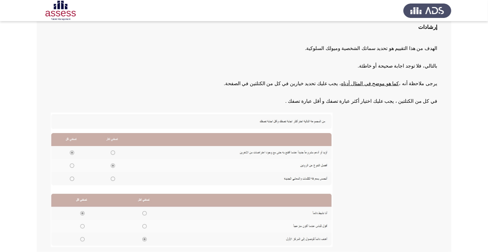
scroll to position [77, 0]
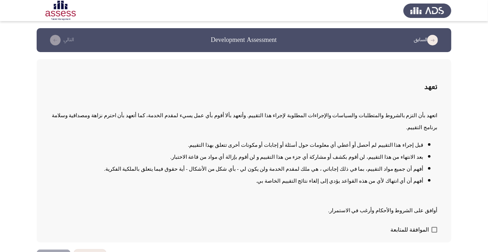
scroll to position [1, 0]
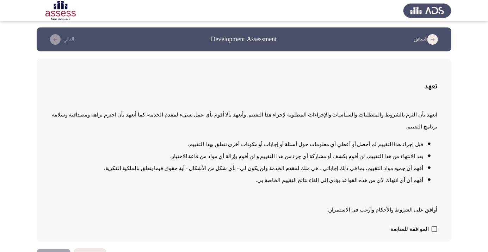
click at [436, 232] on span at bounding box center [434, 229] width 6 height 6
click at [434, 232] on input "الموافقة للمتابعة" at bounding box center [434, 232] width 0 height 0
checkbox input "true"
click at [54, 252] on button "التالي" at bounding box center [54, 257] width 34 height 16
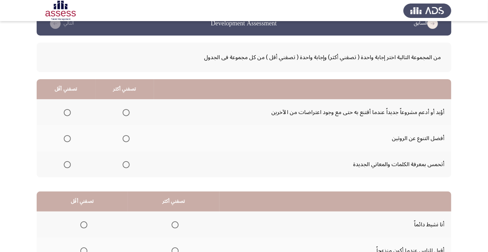
scroll to position [17, 0]
click at [126, 112] on span "Select an option" at bounding box center [126, 112] width 0 height 0
click at [125, 112] on input "Select an option" at bounding box center [125, 112] width 7 height 7
click at [67, 164] on span "Select an option" at bounding box center [67, 164] width 0 height 0
click at [67, 164] on input "Select an option" at bounding box center [67, 164] width 7 height 7
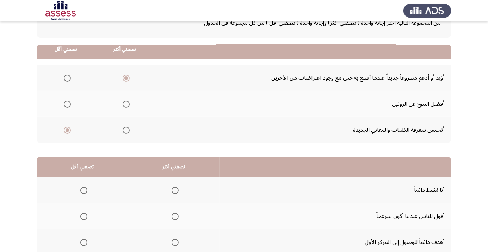
scroll to position [69, 0]
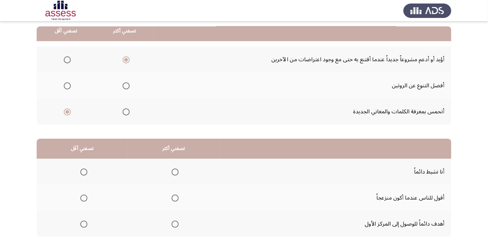
click at [176, 225] on span "Select an option" at bounding box center [174, 224] width 7 height 7
click at [176, 225] on input "Select an option" at bounding box center [174, 224] width 7 height 7
click at [84, 198] on span "Select an option" at bounding box center [84, 198] width 0 height 0
click at [83, 197] on input "Select an option" at bounding box center [83, 198] width 7 height 7
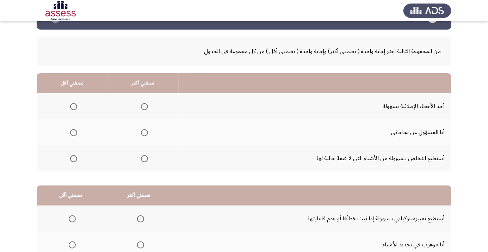
scroll to position [25, 0]
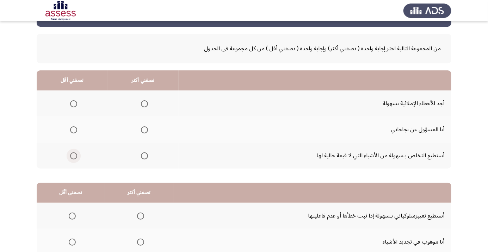
click at [73, 155] on span "Select an option" at bounding box center [73, 155] width 7 height 7
click at [73, 155] on input "Select an option" at bounding box center [73, 155] width 7 height 7
click at [144, 130] on span "Select an option" at bounding box center [144, 130] width 0 height 0
click at [143, 130] on input "Select an option" at bounding box center [144, 129] width 7 height 7
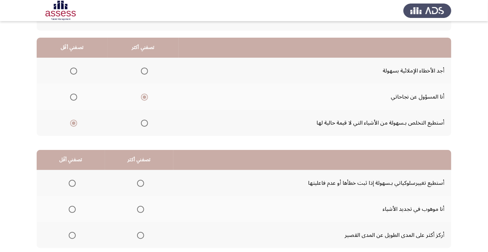
scroll to position [69, 0]
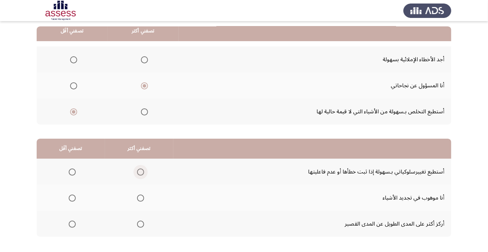
click at [139, 171] on span "Select an option" at bounding box center [140, 172] width 7 height 7
click at [139, 171] on input "Select an option" at bounding box center [140, 172] width 7 height 7
click at [72, 198] on span "Select an option" at bounding box center [72, 198] width 0 height 0
click at [71, 197] on input "Select an option" at bounding box center [72, 198] width 7 height 7
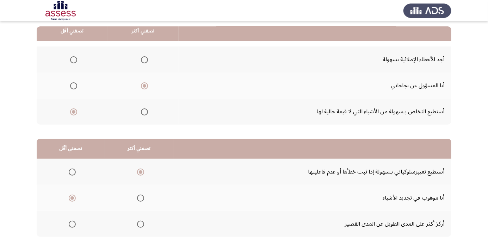
scroll to position [0, 0]
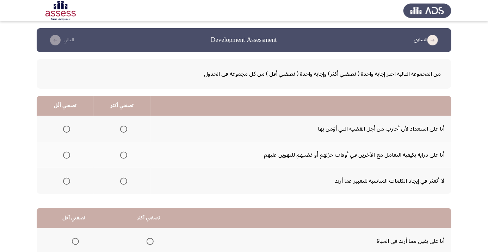
click at [122, 157] on span "Select an option" at bounding box center [123, 155] width 7 height 7
click at [122, 157] on input "Select an option" at bounding box center [123, 155] width 7 height 7
click at [67, 129] on span "Select an option" at bounding box center [67, 129] width 0 height 0
click at [66, 129] on input "Select an option" at bounding box center [66, 129] width 7 height 7
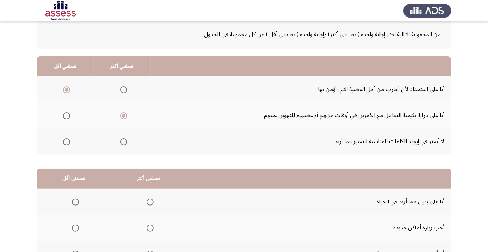
scroll to position [69, 0]
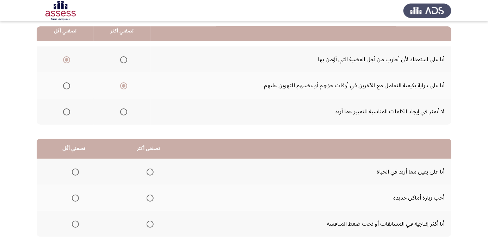
click at [149, 226] on span "Select an option" at bounding box center [149, 224] width 7 height 7
click at [149, 226] on input "Select an option" at bounding box center [149, 224] width 7 height 7
click at [75, 171] on span "Select an option" at bounding box center [75, 172] width 7 height 7
click at [75, 171] on input "Select an option" at bounding box center [75, 172] width 7 height 7
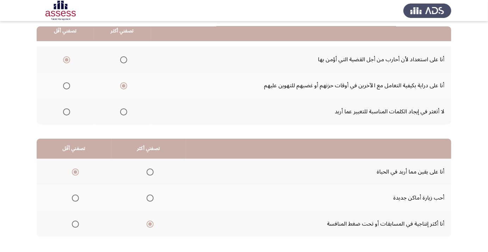
scroll to position [0, 0]
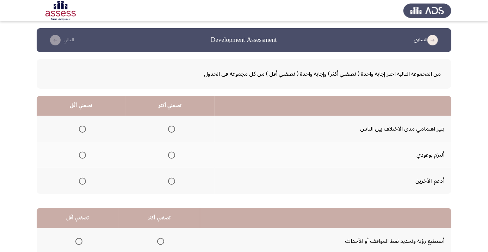
click at [170, 155] on span "Select an option" at bounding box center [171, 155] width 7 height 7
click at [170, 155] on input "Select an option" at bounding box center [171, 155] width 7 height 7
click at [82, 129] on span "Select an option" at bounding box center [82, 129] width 7 height 7
click at [82, 129] on input "Select an option" at bounding box center [82, 129] width 7 height 7
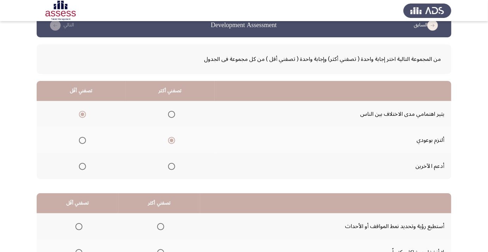
scroll to position [69, 0]
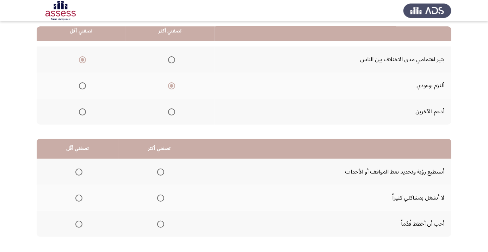
click at [158, 222] on span "Select an option" at bounding box center [160, 224] width 7 height 7
click at [158, 222] on input "Select an option" at bounding box center [160, 224] width 7 height 7
click at [81, 198] on span "Select an option" at bounding box center [78, 198] width 7 height 7
click at [80, 195] on span "Select an option" at bounding box center [78, 198] width 7 height 7
click at [80, 200] on span "Select an option" at bounding box center [78, 198] width 7 height 7
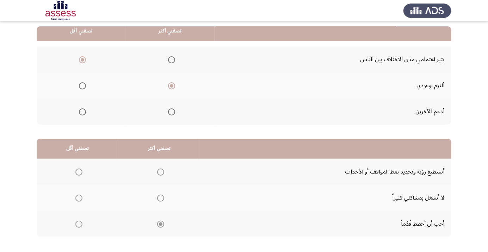
click at [79, 198] on span "Select an option" at bounding box center [79, 198] width 0 height 0
click at [80, 197] on span "Select an option" at bounding box center [78, 198] width 7 height 7
click at [79, 198] on span "Select an option" at bounding box center [79, 198] width 0 height 0
click at [79, 173] on span "Select an option" at bounding box center [78, 172] width 7 height 7
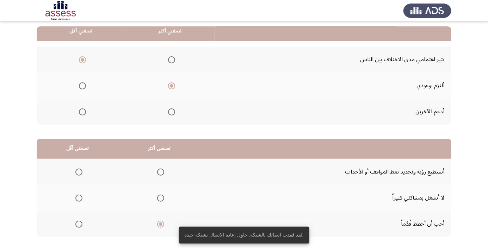
click at [79, 198] on span "Select an option" at bounding box center [79, 198] width 0 height 0
click at [78, 197] on input "Select an option" at bounding box center [78, 198] width 7 height 7
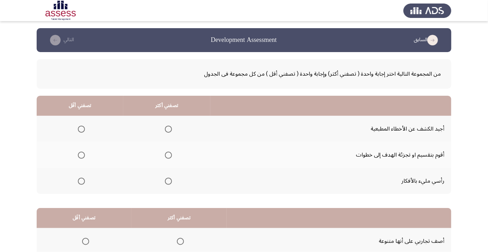
click at [166, 157] on span "Select an option" at bounding box center [168, 155] width 7 height 7
click at [166, 157] on input "Select an option" at bounding box center [168, 155] width 7 height 7
click at [82, 183] on span "Select an option" at bounding box center [81, 181] width 7 height 7
click at [81, 181] on span "Select an option" at bounding box center [81, 181] width 7 height 7
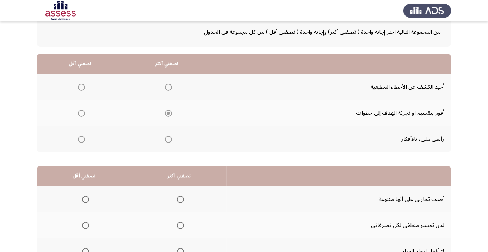
scroll to position [45, 0]
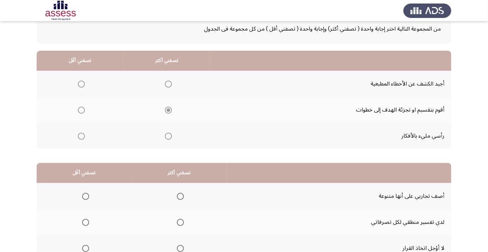
click at [81, 136] on span "Select an option" at bounding box center [81, 136] width 7 height 7
click at [81, 136] on input "Select an option" at bounding box center [81, 136] width 7 height 7
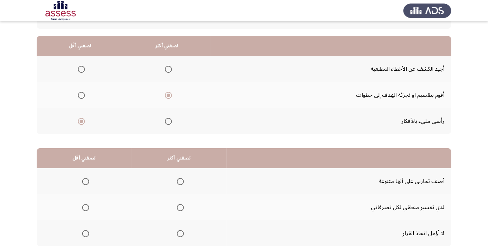
scroll to position [69, 0]
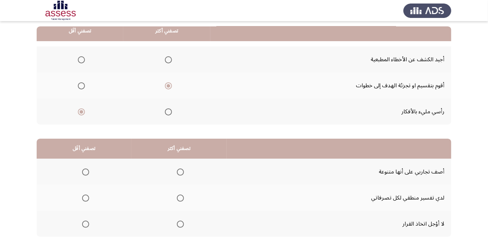
click at [180, 197] on span "Select an option" at bounding box center [180, 198] width 7 height 7
click at [180, 197] on input "Select an option" at bounding box center [180, 198] width 7 height 7
click at [85, 171] on span "Select an option" at bounding box center [85, 172] width 7 height 7
click at [85, 171] on input "Select an option" at bounding box center [85, 172] width 7 height 7
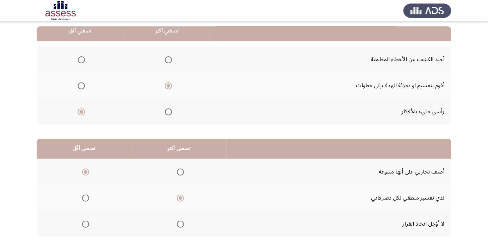
scroll to position [0, 0]
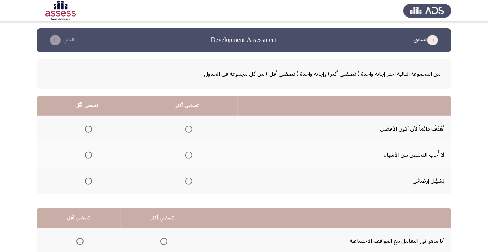
click at [89, 183] on span "Select an option" at bounding box center [88, 181] width 7 height 7
click at [89, 183] on input "Select an option" at bounding box center [88, 181] width 7 height 7
click at [189, 129] on span "Select an option" at bounding box center [189, 129] width 0 height 0
click at [188, 129] on input "Select an option" at bounding box center [188, 129] width 7 height 7
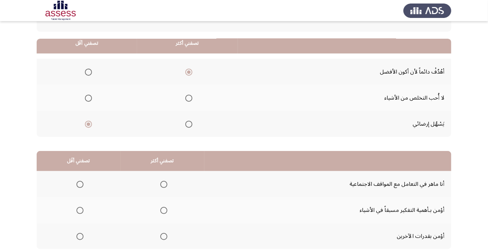
scroll to position [69, 0]
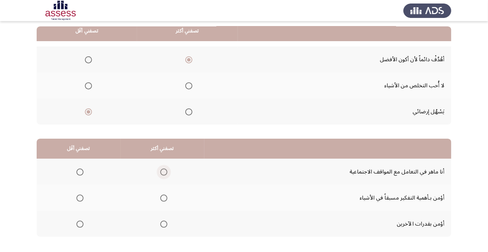
click at [164, 172] on span "Select an option" at bounding box center [164, 172] width 0 height 0
click at [163, 171] on input "Select an option" at bounding box center [163, 172] width 7 height 7
click at [80, 224] on span "Select an option" at bounding box center [80, 224] width 0 height 0
click at [79, 224] on input "Select an option" at bounding box center [79, 224] width 7 height 7
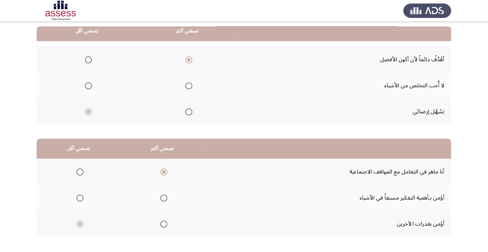
scroll to position [0, 0]
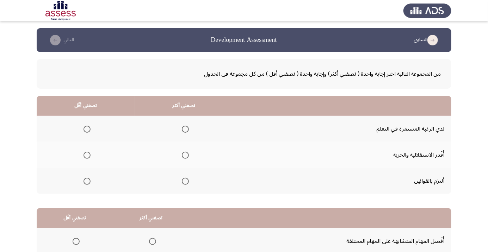
click at [184, 129] on span "Select an option" at bounding box center [185, 129] width 7 height 7
click at [184, 129] on input "Select an option" at bounding box center [185, 129] width 7 height 7
click at [87, 155] on span "Select an option" at bounding box center [87, 155] width 0 height 0
click at [87, 155] on input "Select an option" at bounding box center [86, 155] width 7 height 7
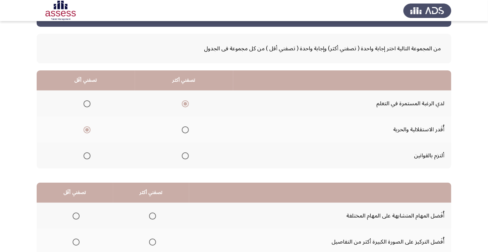
scroll to position [69, 0]
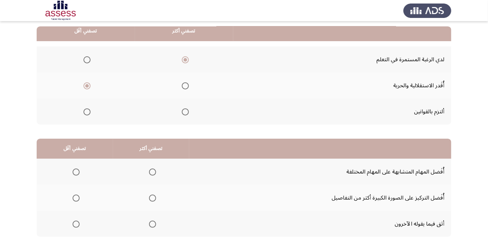
click at [76, 197] on span "Select an option" at bounding box center [76, 198] width 7 height 7
click at [76, 197] on input "Select an option" at bounding box center [76, 198] width 7 height 7
click at [154, 172] on span "Select an option" at bounding box center [152, 172] width 7 height 7
click at [154, 172] on input "Select an option" at bounding box center [152, 172] width 7 height 7
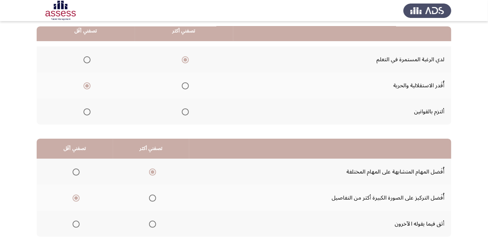
scroll to position [0, 0]
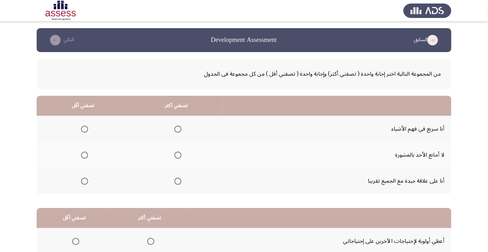
click at [178, 155] on span "Select an option" at bounding box center [178, 155] width 0 height 0
click at [176, 155] on input "Select an option" at bounding box center [177, 155] width 7 height 7
click at [176, 183] on span "Select an option" at bounding box center [177, 181] width 7 height 7
click at [176, 183] on input "Select an option" at bounding box center [177, 181] width 7 height 7
click at [84, 155] on span "Select an option" at bounding box center [84, 155] width 0 height 0
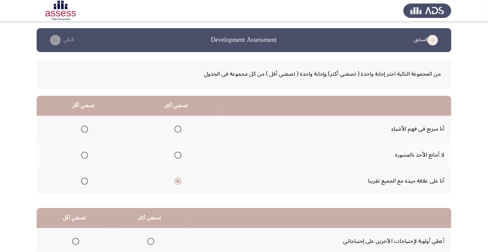
click at [84, 155] on input "Select an option" at bounding box center [84, 155] width 7 height 7
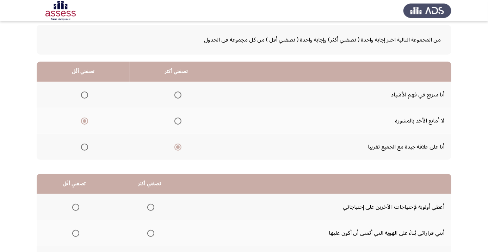
scroll to position [69, 0]
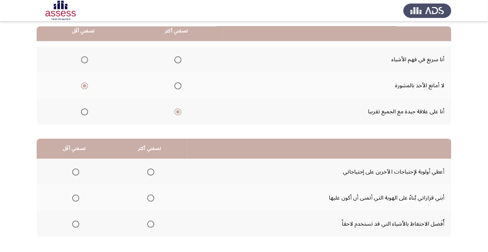
click at [151, 224] on span "Select an option" at bounding box center [151, 224] width 0 height 0
click at [150, 224] on input "Select an option" at bounding box center [150, 224] width 7 height 7
click at [75, 200] on span "Select an option" at bounding box center [75, 198] width 7 height 7
click at [75, 200] on input "Select an option" at bounding box center [75, 198] width 7 height 7
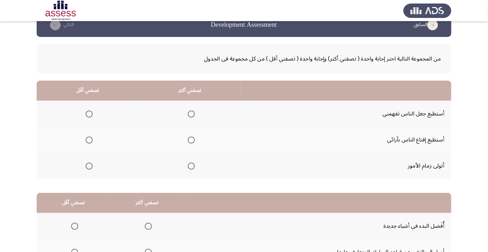
scroll to position [15, 0]
click at [190, 139] on span "Select an option" at bounding box center [191, 139] width 7 height 7
click at [190, 139] on input "Select an option" at bounding box center [191, 139] width 7 height 7
click at [91, 166] on span "Select an option" at bounding box center [89, 165] width 7 height 7
click at [91, 166] on input "Select an option" at bounding box center [89, 165] width 7 height 7
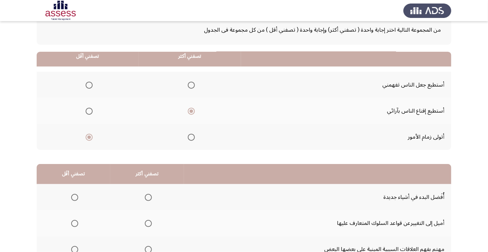
scroll to position [69, 0]
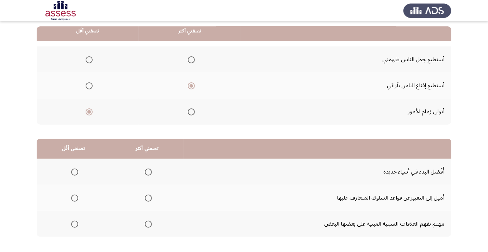
click at [70, 207] on th at bounding box center [74, 198] width 74 height 26
click at [75, 198] on span "Select an option" at bounding box center [75, 198] width 0 height 0
click at [74, 197] on input "Select an option" at bounding box center [74, 198] width 7 height 7
click at [145, 175] on span "Select an option" at bounding box center [148, 172] width 7 height 7
click at [145, 175] on input "Select an option" at bounding box center [148, 172] width 7 height 7
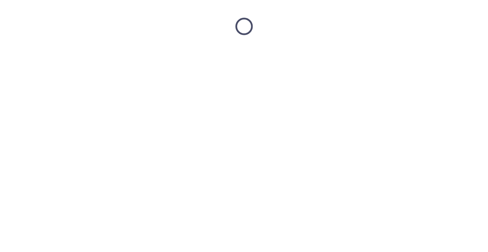
scroll to position [0, 0]
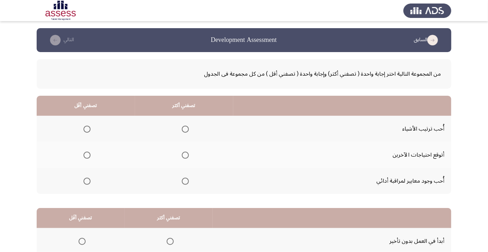
click at [185, 129] on span "Select an option" at bounding box center [185, 129] width 0 height 0
click at [184, 129] on input "Select an option" at bounding box center [185, 129] width 7 height 7
click at [89, 182] on span "Select an option" at bounding box center [86, 181] width 7 height 7
click at [89, 182] on input "Select an option" at bounding box center [86, 181] width 7 height 7
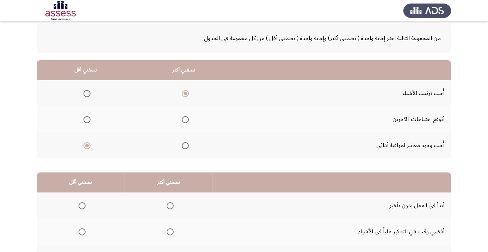
scroll to position [69, 0]
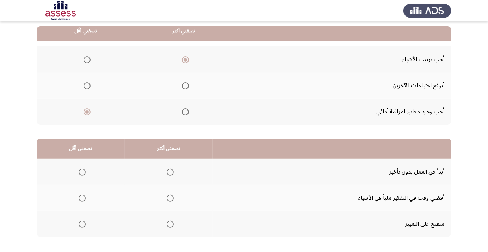
click at [82, 198] on span "Select an option" at bounding box center [82, 198] width 0 height 0
click at [82, 197] on input "Select an option" at bounding box center [81, 198] width 7 height 7
click at [170, 224] on span "Select an option" at bounding box center [170, 224] width 0 height 0
click at [169, 224] on input "Select an option" at bounding box center [169, 224] width 7 height 7
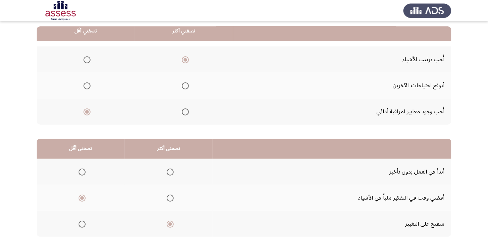
scroll to position [0, 0]
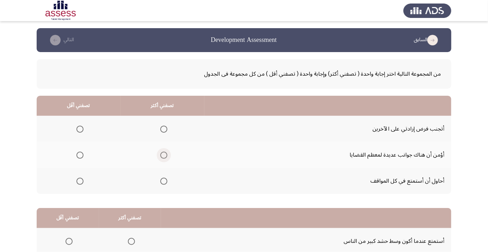
click at [162, 157] on span "Select an option" at bounding box center [163, 155] width 7 height 7
click at [162, 157] on input "Select an option" at bounding box center [163, 155] width 7 height 7
click at [79, 129] on span "Select an option" at bounding box center [79, 129] width 7 height 7
click at [79, 129] on input "Select an option" at bounding box center [79, 129] width 7 height 7
click at [79, 181] on span "Select an option" at bounding box center [79, 181] width 7 height 7
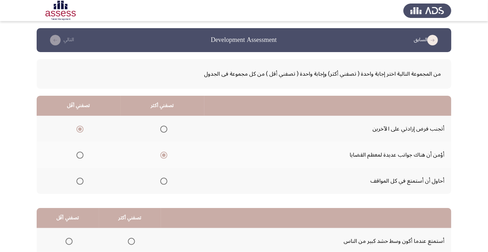
click at [79, 181] on input "Select an option" at bounding box center [79, 181] width 7 height 7
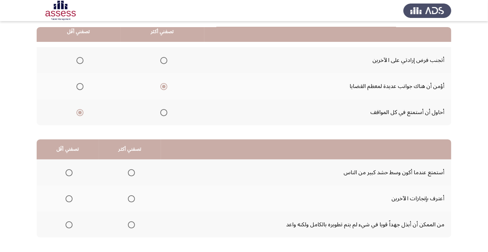
scroll to position [69, 0]
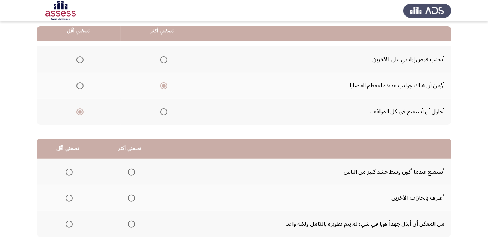
click at [128, 226] on span "Select an option" at bounding box center [131, 224] width 7 height 7
click at [128, 226] on input "Select an option" at bounding box center [131, 224] width 7 height 7
click at [69, 172] on span "Select an option" at bounding box center [69, 172] width 0 height 0
click at [69, 171] on input "Select an option" at bounding box center [68, 172] width 7 height 7
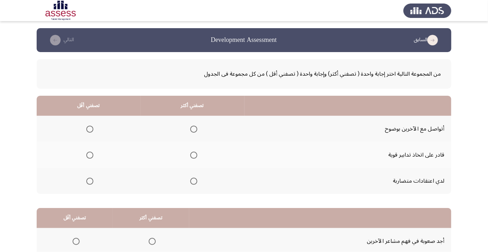
click at [89, 181] on span "Select an option" at bounding box center [89, 181] width 7 height 7
click at [89, 181] on input "Select an option" at bounding box center [89, 181] width 7 height 7
click at [195, 157] on span "Select an option" at bounding box center [193, 155] width 7 height 7
click at [195, 157] on input "Select an option" at bounding box center [193, 155] width 7 height 7
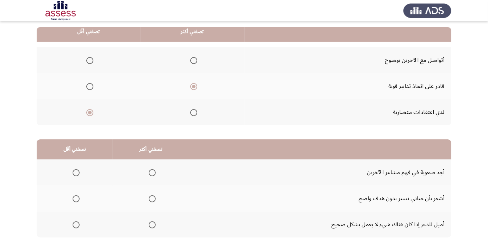
scroll to position [69, 0]
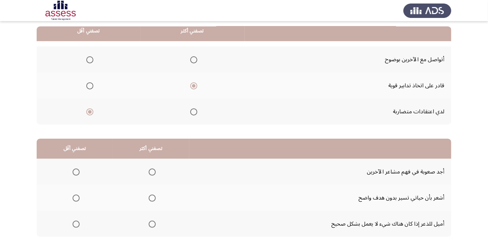
click at [75, 171] on span "Select an option" at bounding box center [76, 172] width 7 height 7
click at [75, 171] on input "Select an option" at bounding box center [76, 172] width 7 height 7
click at [152, 224] on span "Select an option" at bounding box center [152, 224] width 0 height 0
click at [150, 224] on input "Select an option" at bounding box center [152, 224] width 7 height 7
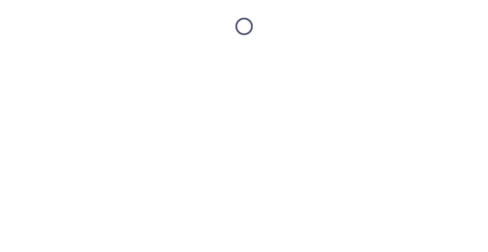
scroll to position [0, 0]
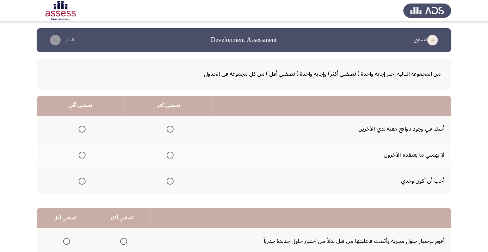
click at [170, 155] on span "Select an option" at bounding box center [170, 155] width 0 height 0
click at [169, 155] on input "Select an option" at bounding box center [169, 155] width 7 height 7
click at [83, 178] on span "Select an option" at bounding box center [81, 181] width 7 height 7
click at [83, 178] on input "Select an option" at bounding box center [81, 181] width 7 height 7
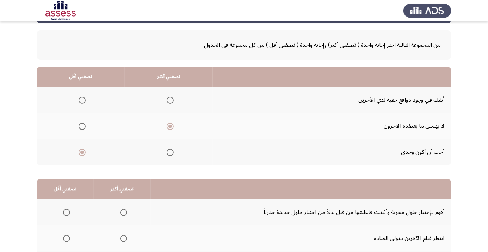
scroll to position [69, 0]
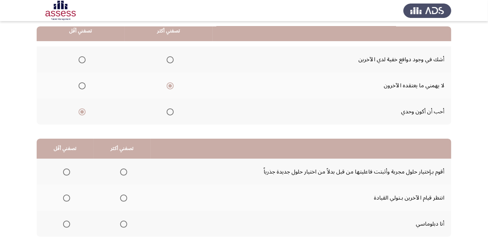
click at [67, 198] on span "Select an option" at bounding box center [67, 198] width 0 height 0
click at [66, 197] on input "Select an option" at bounding box center [66, 198] width 7 height 7
click at [122, 224] on span "Select an option" at bounding box center [123, 224] width 7 height 7
click at [122, 224] on input "Select an option" at bounding box center [123, 224] width 7 height 7
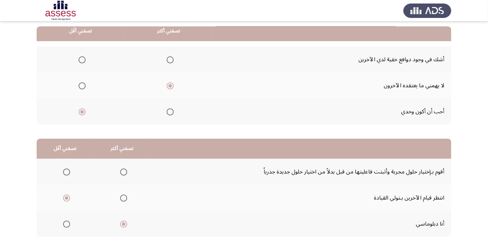
scroll to position [0, 0]
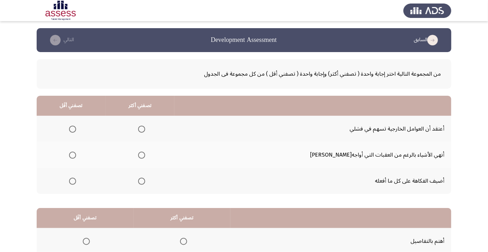
click at [76, 130] on span "Select an option" at bounding box center [72, 129] width 7 height 7
click at [76, 130] on input "Select an option" at bounding box center [72, 129] width 7 height 7
click at [145, 181] on span "Select an option" at bounding box center [141, 181] width 7 height 7
click at [145, 181] on input "Select an option" at bounding box center [141, 181] width 7 height 7
click at [145, 156] on span "Select an option" at bounding box center [141, 155] width 7 height 7
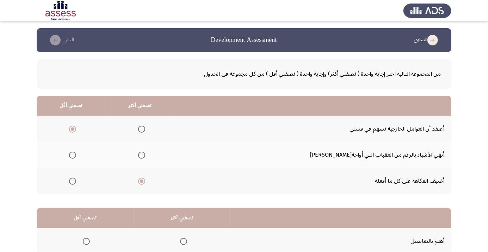
click at [145, 156] on input "Select an option" at bounding box center [141, 155] width 7 height 7
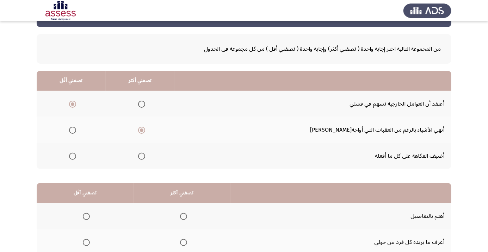
scroll to position [69, 0]
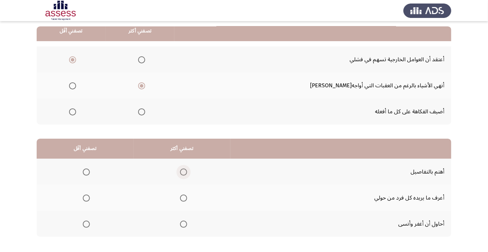
click at [183, 170] on span "Select an option" at bounding box center [183, 172] width 7 height 7
click at [183, 170] on input "Select an option" at bounding box center [183, 172] width 7 height 7
click at [88, 231] on th at bounding box center [85, 224] width 97 height 26
click at [88, 223] on span "Select an option" at bounding box center [86, 224] width 7 height 7
click at [88, 223] on input "Select an option" at bounding box center [86, 224] width 7 height 7
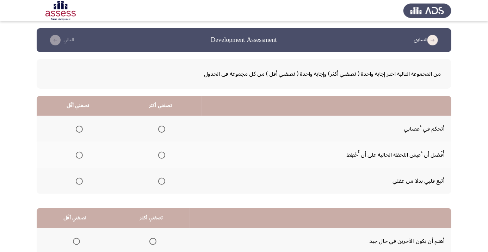
click at [162, 129] on span "Select an option" at bounding box center [162, 129] width 0 height 0
click at [159, 129] on input "Select an option" at bounding box center [161, 129] width 7 height 7
click at [80, 183] on span "Select an option" at bounding box center [79, 181] width 7 height 7
click at [80, 183] on input "Select an option" at bounding box center [79, 181] width 7 height 7
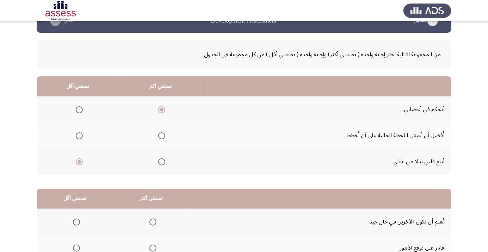
scroll to position [69, 0]
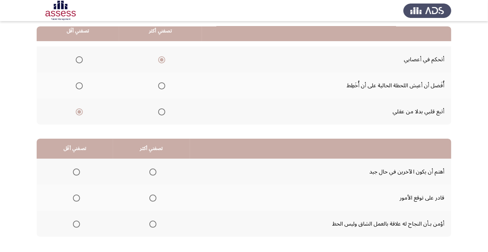
click at [153, 224] on span "Select an option" at bounding box center [153, 224] width 0 height 0
click at [151, 224] on input "Select an option" at bounding box center [152, 224] width 7 height 7
click at [76, 172] on span "Select an option" at bounding box center [76, 172] width 0 height 0
click at [75, 171] on input "Select an option" at bounding box center [76, 172] width 7 height 7
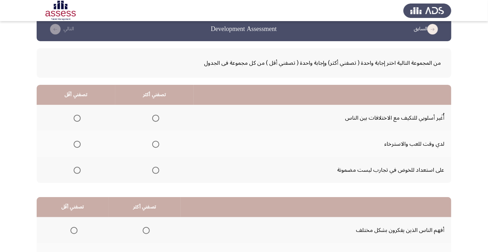
scroll to position [0, 0]
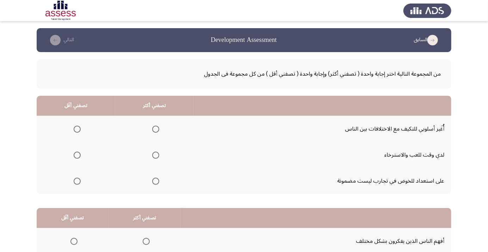
click at [155, 129] on span "Select an option" at bounding box center [155, 129] width 7 height 7
click at [155, 129] on input "Select an option" at bounding box center [155, 129] width 7 height 7
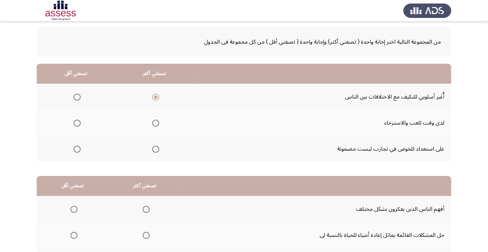
scroll to position [33, 0]
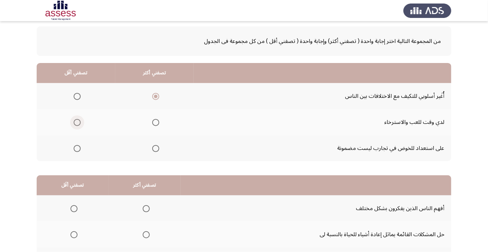
click at [79, 122] on span "Select an option" at bounding box center [77, 122] width 7 height 7
click at [79, 122] on input "Select an option" at bounding box center [77, 122] width 7 height 7
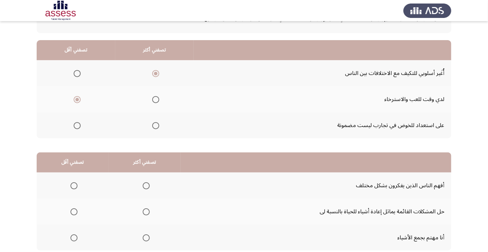
scroll to position [69, 0]
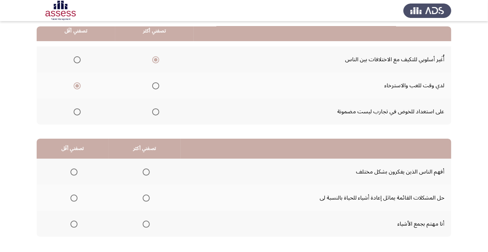
click at [143, 198] on span "Select an option" at bounding box center [146, 198] width 7 height 7
click at [143, 198] on input "Select an option" at bounding box center [146, 198] width 7 height 7
click at [75, 222] on span "Select an option" at bounding box center [73, 224] width 7 height 7
click at [75, 222] on input "Select an option" at bounding box center [73, 224] width 7 height 7
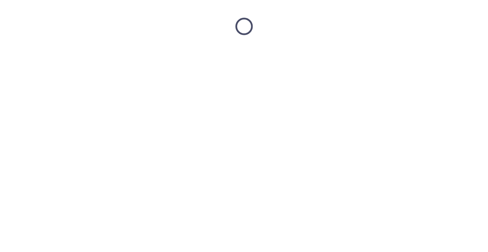
scroll to position [0, 0]
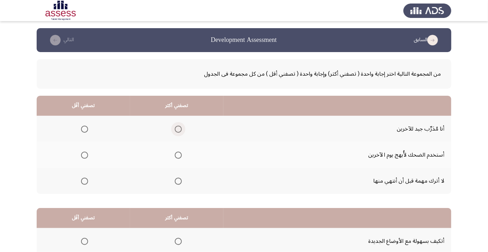
click at [178, 129] on span "Select an option" at bounding box center [178, 129] width 0 height 0
click at [177, 129] on input "Select an option" at bounding box center [178, 129] width 7 height 7
click at [84, 155] on span "Select an option" at bounding box center [84, 155] width 0 height 0
click at [84, 155] on input "Select an option" at bounding box center [84, 155] width 7 height 7
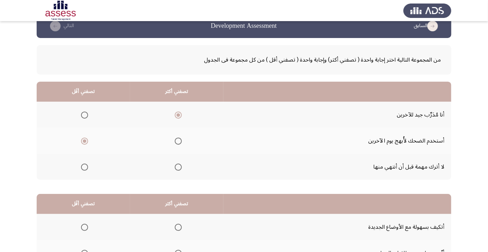
scroll to position [69, 0]
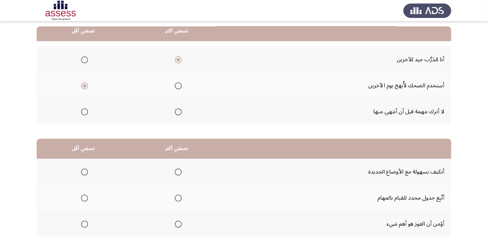
click at [178, 198] on span "Select an option" at bounding box center [178, 198] width 0 height 0
click at [177, 197] on input "Select an option" at bounding box center [178, 198] width 7 height 7
click at [84, 224] on span "Select an option" at bounding box center [84, 224] width 7 height 7
click at [84, 224] on input "Select an option" at bounding box center [84, 224] width 7 height 7
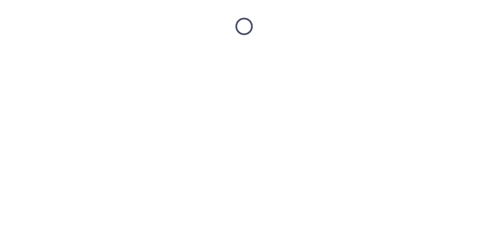
scroll to position [0, 0]
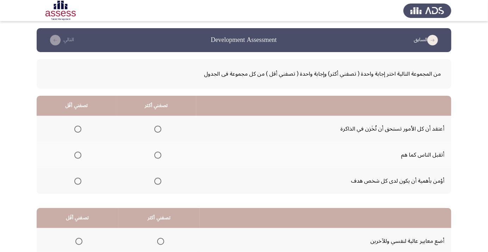
click at [161, 152] on span "Select an option" at bounding box center [157, 155] width 7 height 7
click at [161, 152] on input "Select an option" at bounding box center [157, 155] width 7 height 7
click at [80, 128] on span "Select an option" at bounding box center [77, 129] width 7 height 7
click at [80, 128] on input "Select an option" at bounding box center [77, 129] width 7 height 7
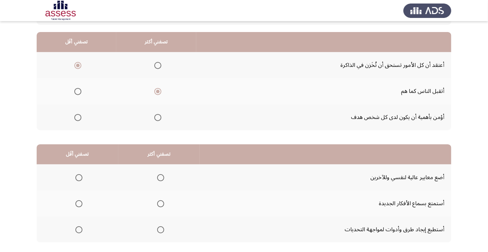
scroll to position [69, 0]
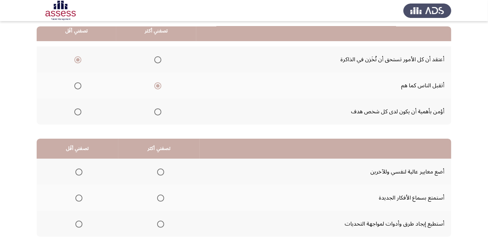
click at [158, 226] on span "Select an option" at bounding box center [160, 224] width 7 height 7
click at [158, 226] on input "Select an option" at bounding box center [160, 224] width 7 height 7
click at [75, 170] on span "Select an option" at bounding box center [78, 172] width 7 height 7
click at [75, 170] on input "Select an option" at bounding box center [78, 172] width 7 height 7
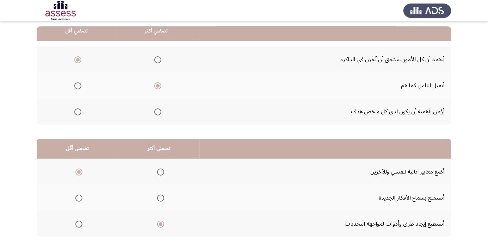
scroll to position [0, 0]
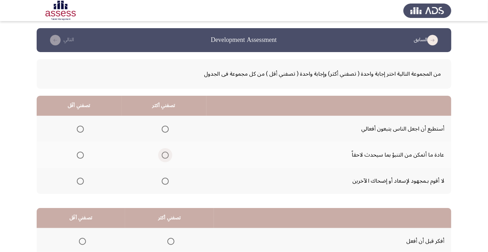
click at [165, 155] on span "Select an option" at bounding box center [165, 155] width 0 height 0
click at [164, 155] on input "Select an option" at bounding box center [165, 155] width 7 height 7
click at [80, 129] on span "Select an option" at bounding box center [80, 129] width 0 height 0
click at [80, 129] on input "Select an option" at bounding box center [80, 129] width 7 height 7
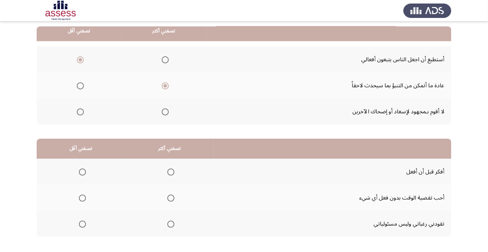
click at [82, 224] on span "Select an option" at bounding box center [82, 224] width 0 height 0
click at [82, 224] on input "Select an option" at bounding box center [82, 224] width 7 height 7
click at [169, 171] on span "Select an option" at bounding box center [170, 172] width 7 height 7
click at [169, 171] on input "Select an option" at bounding box center [170, 172] width 7 height 7
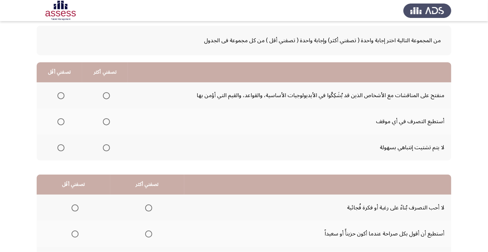
scroll to position [35, 0]
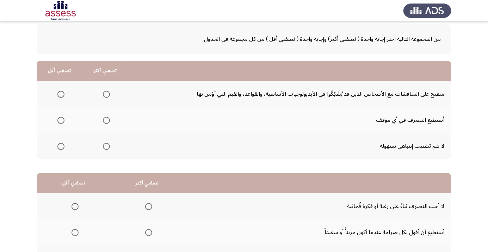
click at [106, 94] on span "Select an option" at bounding box center [106, 94] width 0 height 0
click at [105, 94] on input "Select an option" at bounding box center [106, 94] width 7 height 7
click at [63, 121] on span "Select an option" at bounding box center [60, 120] width 7 height 7
click at [63, 121] on input "Select an option" at bounding box center [60, 120] width 7 height 7
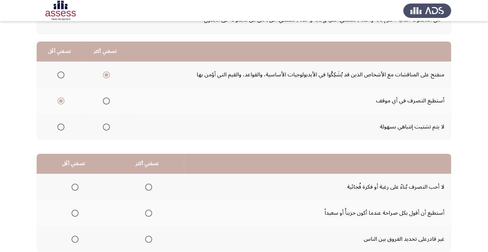
scroll to position [69, 0]
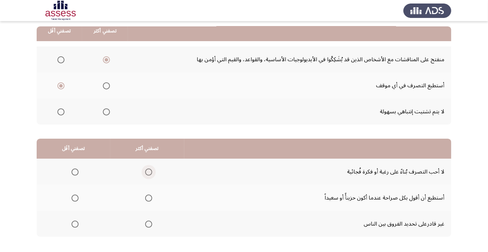
click at [149, 172] on span "Select an option" at bounding box center [149, 172] width 0 height 0
click at [147, 171] on input "Select an option" at bounding box center [148, 172] width 7 height 7
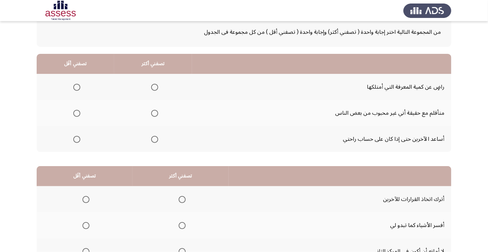
scroll to position [44, 0]
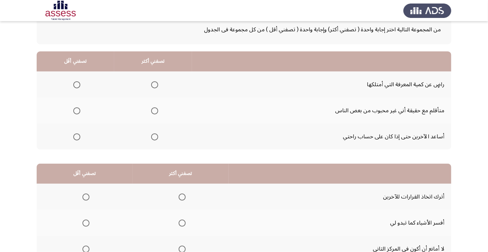
click at [156, 85] on span "Select an option" at bounding box center [154, 84] width 7 height 7
click at [156, 85] on input "Select an option" at bounding box center [154, 84] width 7 height 7
click at [77, 111] on span "Select an option" at bounding box center [77, 111] width 0 height 0
click at [76, 110] on input "Select an option" at bounding box center [76, 110] width 7 height 7
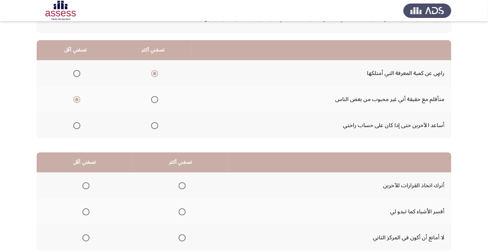
scroll to position [69, 0]
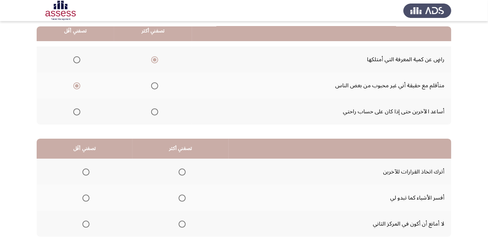
click at [84, 169] on span "Select an option" at bounding box center [85, 172] width 7 height 7
click at [84, 169] on input "Select an option" at bounding box center [85, 172] width 7 height 7
click at [182, 198] on span "Select an option" at bounding box center [182, 198] width 0 height 0
click at [182, 197] on input "Select an option" at bounding box center [181, 198] width 7 height 7
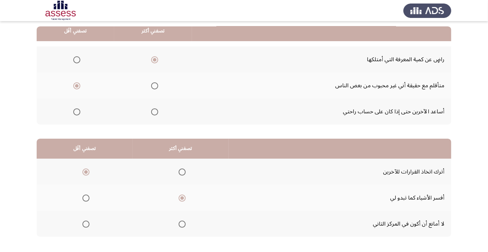
scroll to position [0, 0]
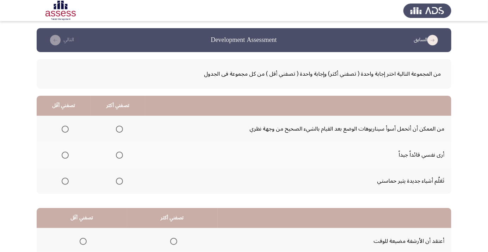
click at [126, 150] on th at bounding box center [118, 155] width 54 height 26
click at [120, 155] on span "Select an option" at bounding box center [119, 155] width 7 height 7
click at [120, 155] on input "Select an option" at bounding box center [119, 155] width 7 height 7
click at [68, 180] on span "Select an option" at bounding box center [65, 181] width 7 height 7
click at [68, 180] on input "Select an option" at bounding box center [65, 181] width 7 height 7
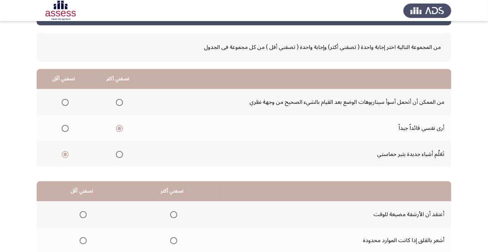
scroll to position [69, 0]
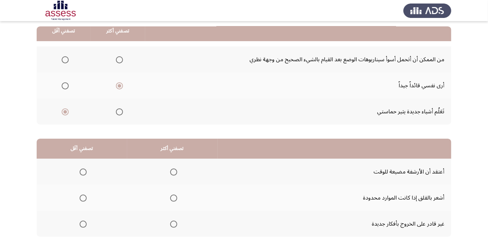
click at [83, 224] on span "Select an option" at bounding box center [83, 224] width 0 height 0
click at [83, 224] on input "Select an option" at bounding box center [83, 224] width 7 height 7
click at [174, 200] on span "Select an option" at bounding box center [173, 198] width 7 height 7
click at [174, 200] on input "Select an option" at bounding box center [173, 198] width 7 height 7
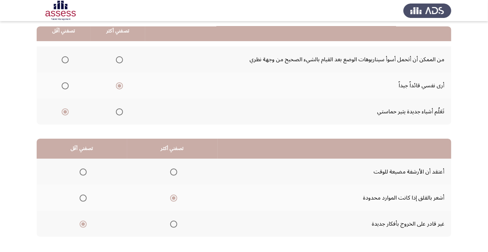
scroll to position [0, 0]
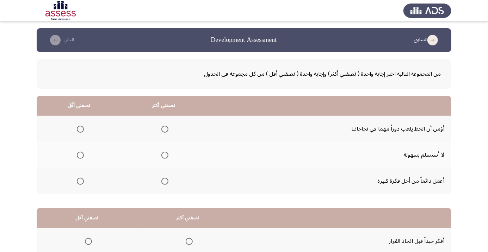
click at [165, 155] on span "Select an option" at bounding box center [165, 155] width 0 height 0
click at [163, 155] on input "Select an option" at bounding box center [164, 155] width 7 height 7
click at [80, 129] on span "Select an option" at bounding box center [80, 129] width 0 height 0
click at [80, 129] on input "Select an option" at bounding box center [80, 129] width 7 height 7
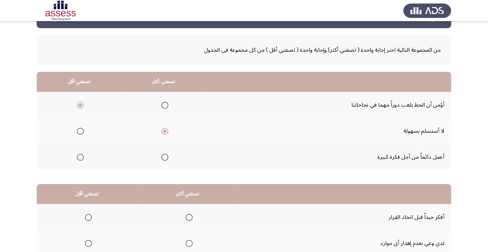
scroll to position [69, 0]
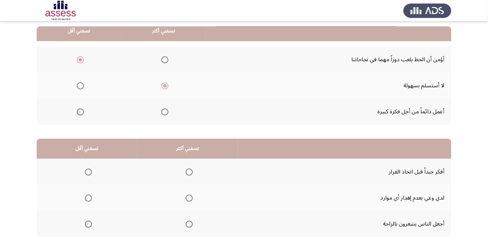
click at [190, 171] on span "Select an option" at bounding box center [188, 172] width 7 height 7
click at [190, 171] on input "Select an option" at bounding box center [188, 172] width 7 height 7
click at [100, 196] on th at bounding box center [87, 198] width 101 height 26
click at [89, 197] on span "Select an option" at bounding box center [88, 198] width 7 height 7
click at [89, 197] on input "Select an option" at bounding box center [88, 198] width 7 height 7
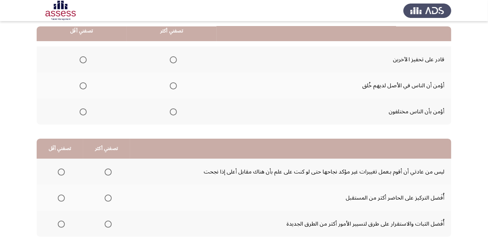
click at [83, 86] on span "Select an option" at bounding box center [83, 86] width 0 height 0
click at [83, 85] on input "Select an option" at bounding box center [83, 85] width 7 height 7
click at [175, 111] on span "Select an option" at bounding box center [173, 111] width 7 height 7
click at [175, 111] on input "Select an option" at bounding box center [173, 111] width 7 height 7
click at [61, 224] on span "Select an option" at bounding box center [61, 224] width 7 height 7
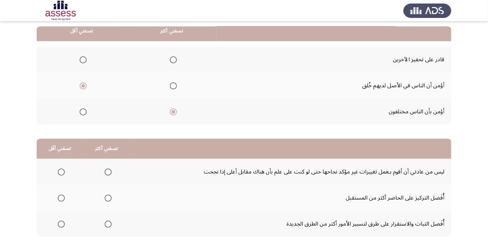
click at [61, 224] on input "Select an option" at bounding box center [61, 224] width 7 height 7
click at [108, 173] on span "Select an option" at bounding box center [108, 172] width 7 height 7
click at [108, 173] on input "Select an option" at bounding box center [108, 172] width 7 height 7
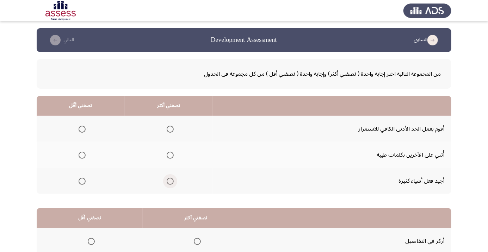
click at [170, 181] on span "Select an option" at bounding box center [170, 181] width 0 height 0
click at [169, 181] on input "Select an option" at bounding box center [169, 181] width 7 height 7
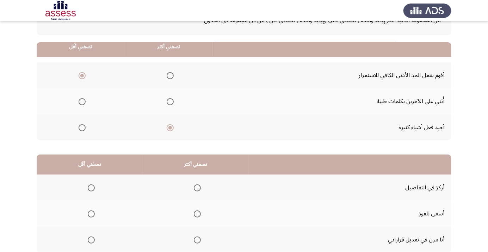
scroll to position [69, 0]
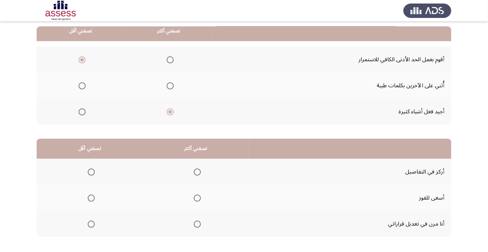
click at [171, 87] on span "Select an option" at bounding box center [169, 85] width 7 height 7
click at [171, 87] on input "Select an option" at bounding box center [169, 85] width 7 height 7
click at [197, 172] on span "Select an option" at bounding box center [197, 172] width 0 height 0
click at [195, 171] on input "Select an option" at bounding box center [197, 172] width 7 height 7
click at [91, 224] on span "Select an option" at bounding box center [91, 224] width 0 height 0
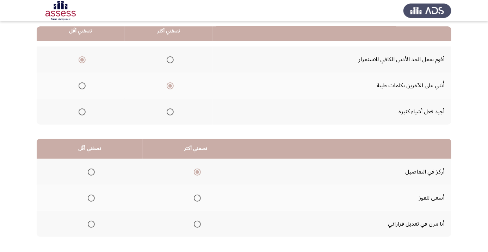
click at [90, 224] on input "Select an option" at bounding box center [91, 224] width 7 height 7
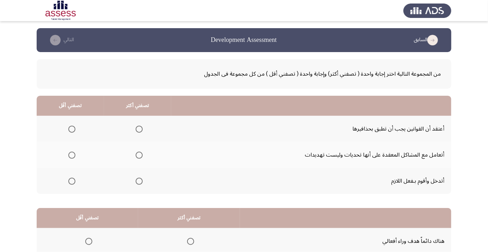
click at [72, 129] on span "Select an option" at bounding box center [72, 129] width 0 height 0
click at [71, 129] on input "Select an option" at bounding box center [71, 129] width 7 height 7
click at [139, 155] on span "Select an option" at bounding box center [139, 155] width 0 height 0
click at [138, 155] on input "Select an option" at bounding box center [139, 155] width 7 height 7
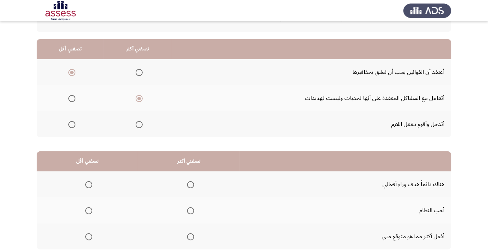
scroll to position [60, 0]
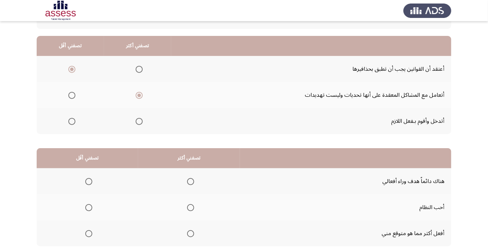
click at [189, 207] on span "Select an option" at bounding box center [190, 207] width 7 height 7
click at [189, 207] on input "Select an option" at bounding box center [190, 207] width 7 height 7
click at [89, 235] on span "Select an option" at bounding box center [88, 233] width 7 height 7
click at [89, 235] on input "Select an option" at bounding box center [88, 233] width 7 height 7
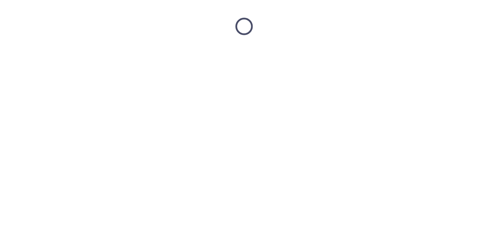
scroll to position [0, 0]
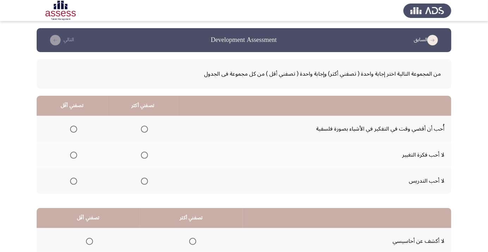
click at [75, 156] on span "Select an option" at bounding box center [73, 155] width 7 height 7
click at [75, 156] on input "Select an option" at bounding box center [73, 155] width 7 height 7
click at [143, 129] on span "Select an option" at bounding box center [144, 129] width 7 height 7
click at [143, 129] on input "Select an option" at bounding box center [144, 129] width 7 height 7
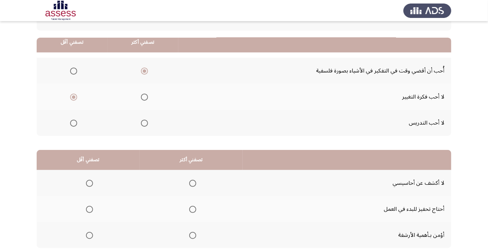
scroll to position [69, 0]
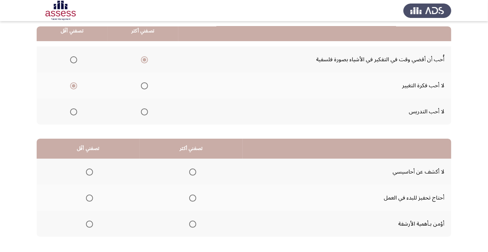
click at [194, 170] on span "Select an option" at bounding box center [192, 172] width 7 height 7
click at [194, 170] on input "Select an option" at bounding box center [192, 172] width 7 height 7
click at [89, 197] on span "Select an option" at bounding box center [89, 198] width 7 height 7
click at [89, 197] on input "Select an option" at bounding box center [89, 198] width 7 height 7
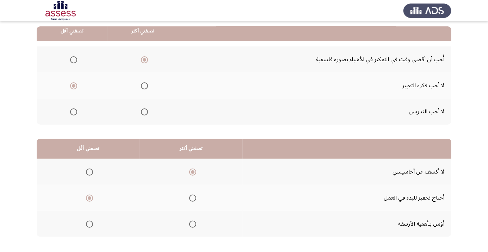
scroll to position [0, 0]
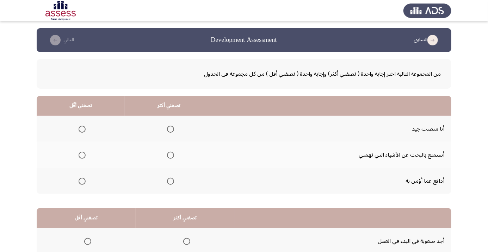
click at [170, 181] on span "Select an option" at bounding box center [170, 181] width 0 height 0
click at [169, 181] on input "Select an option" at bounding box center [170, 181] width 7 height 7
click at [84, 130] on span "Select an option" at bounding box center [81, 129] width 7 height 7
click at [84, 130] on input "Select an option" at bounding box center [81, 129] width 7 height 7
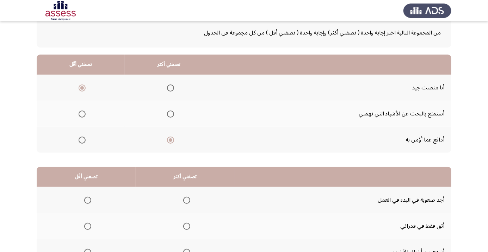
scroll to position [69, 0]
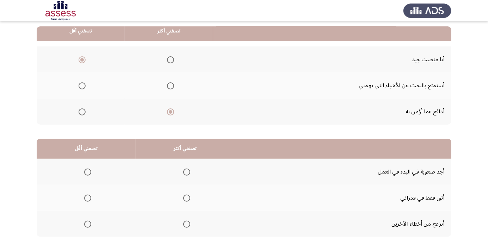
click at [87, 171] on span "Select an option" at bounding box center [87, 172] width 7 height 7
click at [87, 171] on input "Select an option" at bounding box center [87, 172] width 7 height 7
click at [185, 197] on span "Select an option" at bounding box center [186, 198] width 7 height 7
click at [185, 197] on input "Select an option" at bounding box center [186, 198] width 7 height 7
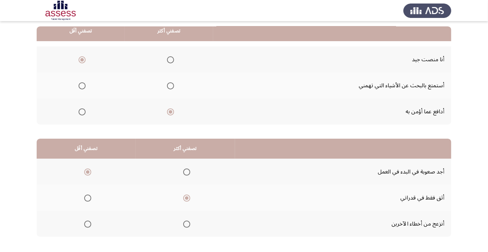
scroll to position [0, 0]
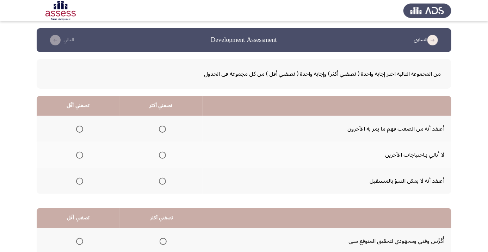
click at [162, 129] on span "Select an option" at bounding box center [162, 129] width 0 height 0
click at [162, 129] on input "Select an option" at bounding box center [162, 129] width 7 height 7
click at [81, 157] on span "Select an option" at bounding box center [79, 155] width 7 height 7
click at [81, 157] on input "Select an option" at bounding box center [79, 155] width 7 height 7
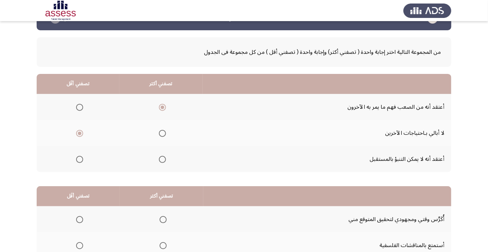
scroll to position [69, 0]
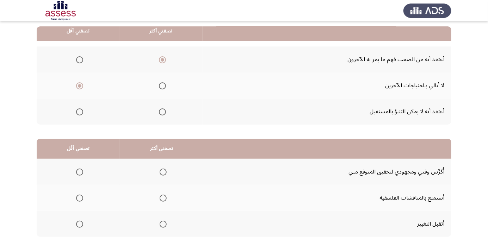
click at [163, 198] on span "Select an option" at bounding box center [163, 198] width 0 height 0
click at [162, 197] on input "Select an option" at bounding box center [162, 198] width 7 height 7
click at [80, 172] on span "Select an option" at bounding box center [80, 172] width 0 height 0
click at [79, 171] on input "Select an option" at bounding box center [79, 172] width 7 height 7
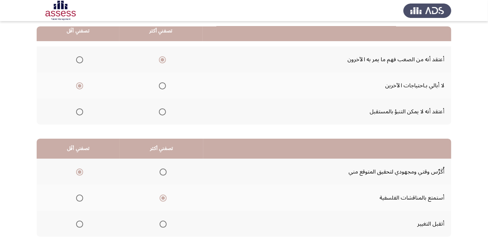
scroll to position [0, 0]
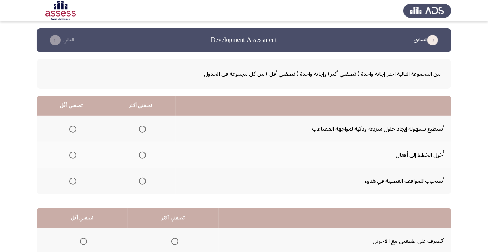
click at [73, 181] on span "Select an option" at bounding box center [73, 181] width 0 height 0
click at [72, 181] on input "Select an option" at bounding box center [72, 181] width 7 height 7
click at [141, 132] on span "Select an option" at bounding box center [142, 129] width 7 height 7
click at [141, 132] on input "Select an option" at bounding box center [142, 129] width 7 height 7
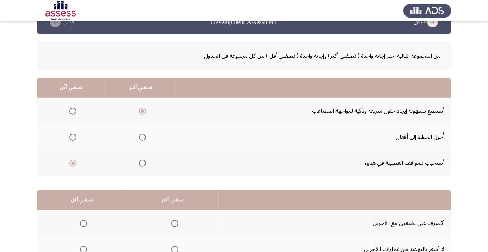
scroll to position [69, 0]
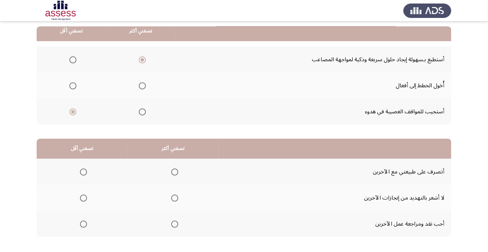
click at [175, 200] on span "Select an option" at bounding box center [174, 198] width 7 height 7
click at [175, 200] on input "Select an option" at bounding box center [174, 198] width 7 height 7
click at [83, 224] on span "Select an option" at bounding box center [83, 224] width 0 height 0
click at [83, 224] on input "Select an option" at bounding box center [83, 224] width 7 height 7
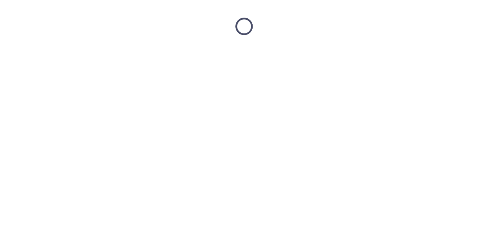
scroll to position [0, 0]
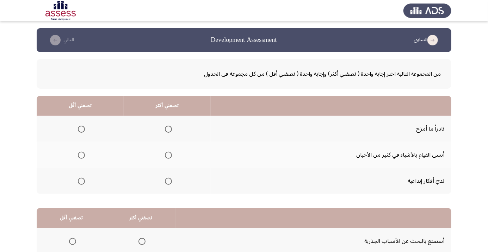
click at [81, 129] on span "Select an option" at bounding box center [81, 129] width 7 height 7
click at [81, 129] on input "Select an option" at bounding box center [81, 129] width 7 height 7
click at [175, 153] on th at bounding box center [167, 155] width 87 height 26
click at [168, 158] on span "Select an option" at bounding box center [168, 155] width 7 height 7
click at [168, 158] on input "Select an option" at bounding box center [168, 155] width 7 height 7
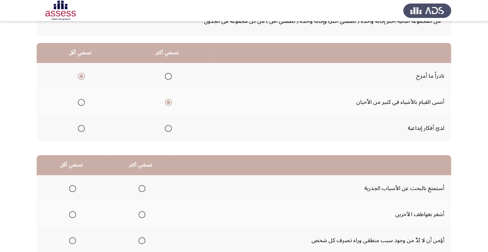
scroll to position [69, 0]
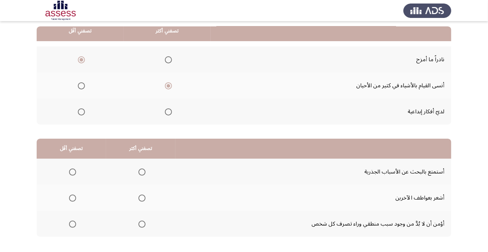
click at [142, 224] on span "Select an option" at bounding box center [142, 224] width 0 height 0
click at [141, 224] on input "Select an option" at bounding box center [141, 224] width 7 height 7
click at [75, 171] on span "Select an option" at bounding box center [72, 172] width 7 height 7
click at [75, 171] on input "Select an option" at bounding box center [72, 172] width 7 height 7
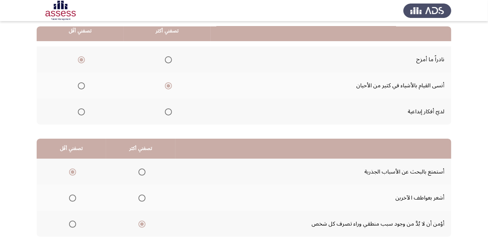
scroll to position [0, 0]
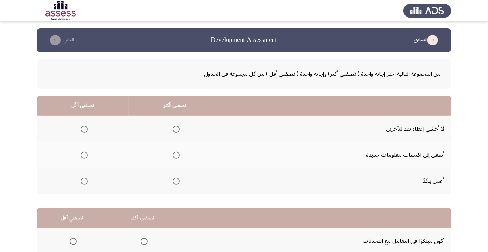
click at [176, 129] on span "Select an option" at bounding box center [176, 129] width 0 height 0
click at [175, 129] on input "Select an option" at bounding box center [175, 129] width 7 height 7
click at [84, 155] on span "Select an option" at bounding box center [84, 155] width 0 height 0
click at [84, 155] on input "Select an option" at bounding box center [84, 155] width 7 height 7
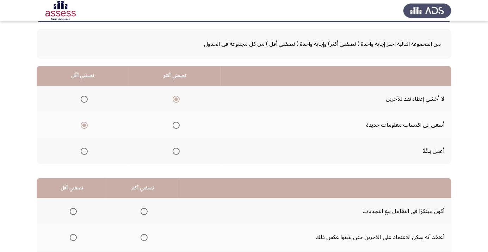
scroll to position [69, 0]
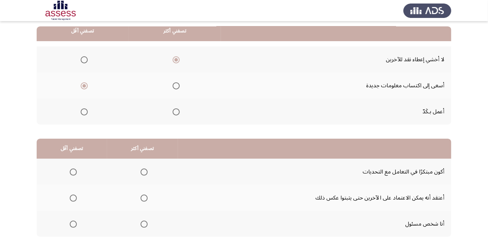
click at [72, 169] on span "Select an option" at bounding box center [73, 172] width 7 height 7
click at [72, 169] on input "Select an option" at bounding box center [73, 172] width 7 height 7
click at [144, 198] on span "Select an option" at bounding box center [144, 198] width 0 height 0
click at [143, 197] on input "Select an option" at bounding box center [143, 198] width 7 height 7
click at [144, 224] on span "Select an option" at bounding box center [144, 224] width 0 height 0
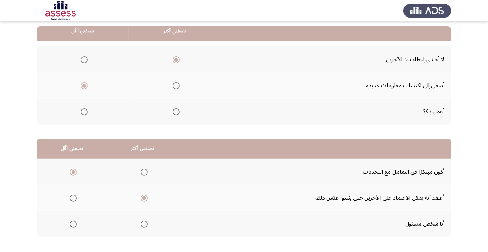
click at [143, 224] on input "Select an option" at bounding box center [143, 224] width 7 height 7
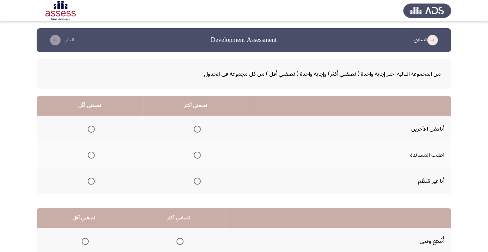
click at [91, 181] on span "Select an option" at bounding box center [91, 181] width 0 height 0
click at [90, 181] on input "Select an option" at bounding box center [91, 181] width 7 height 7
click at [197, 155] on span "Select an option" at bounding box center [197, 155] width 0 height 0
click at [195, 155] on input "Select an option" at bounding box center [197, 155] width 7 height 7
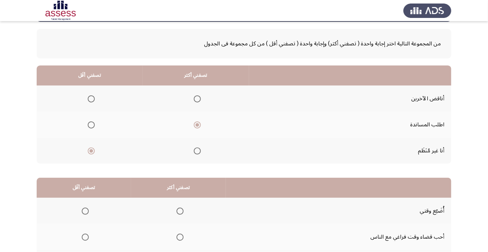
scroll to position [69, 0]
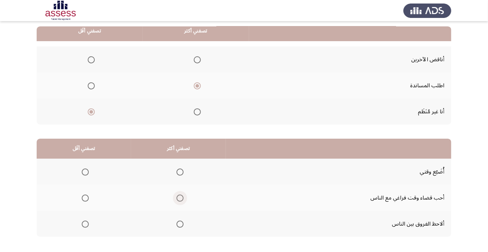
click at [177, 201] on span "Select an option" at bounding box center [179, 198] width 7 height 7
click at [177, 201] on input "Select an option" at bounding box center [179, 198] width 7 height 7
click at [86, 174] on span "Select an option" at bounding box center [85, 172] width 7 height 7
click at [86, 174] on input "Select an option" at bounding box center [85, 172] width 7 height 7
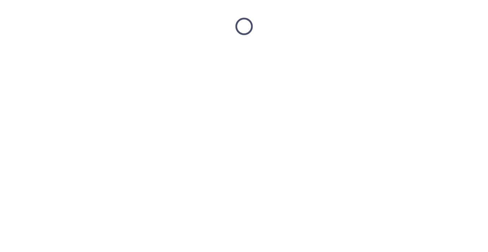
scroll to position [0, 0]
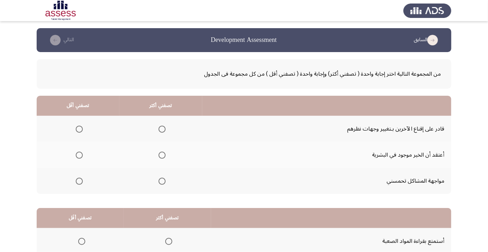
click at [162, 129] on span "Select an option" at bounding box center [162, 129] width 0 height 0
click at [160, 129] on input "Select an option" at bounding box center [161, 129] width 7 height 7
click at [80, 183] on span "Select an option" at bounding box center [79, 181] width 7 height 7
click at [80, 183] on input "Select an option" at bounding box center [79, 181] width 7 height 7
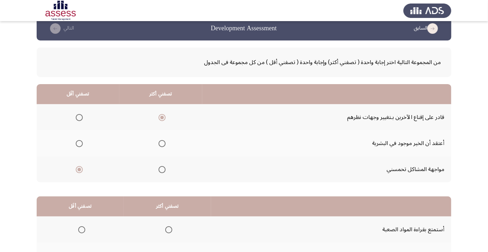
scroll to position [69, 0]
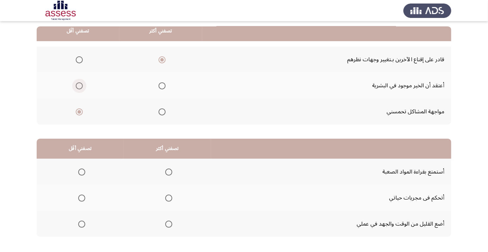
click at [79, 86] on span "Select an option" at bounding box center [79, 86] width 0 height 0
click at [78, 85] on input "Select an option" at bounding box center [79, 85] width 7 height 7
click at [166, 200] on span "Select an option" at bounding box center [168, 198] width 7 height 7
click at [166, 200] on input "Select an option" at bounding box center [168, 198] width 7 height 7
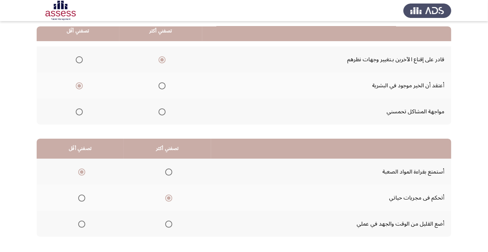
scroll to position [0, 0]
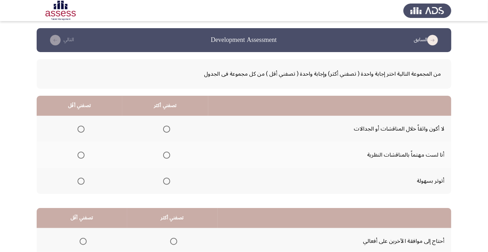
click at [81, 181] on span "Select an option" at bounding box center [81, 181] width 0 height 0
click at [80, 181] on input "Select an option" at bounding box center [80, 181] width 7 height 7
click at [81, 129] on span "Select an option" at bounding box center [81, 129] width 0 height 0
click at [80, 129] on input "Select an option" at bounding box center [80, 129] width 7 height 7
click at [165, 155] on span "Select an option" at bounding box center [166, 155] width 7 height 7
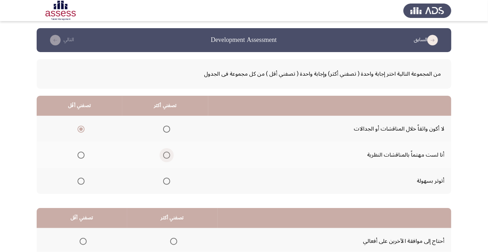
click at [165, 155] on input "Select an option" at bounding box center [166, 155] width 7 height 7
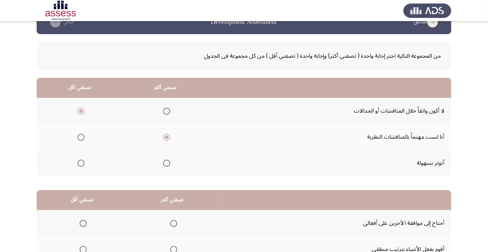
scroll to position [69, 0]
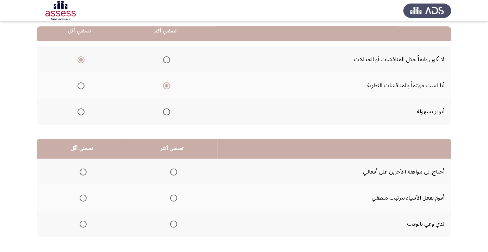
click at [172, 224] on span "Select an option" at bounding box center [173, 224] width 7 height 7
click at [172, 224] on input "Select an option" at bounding box center [173, 224] width 7 height 7
click at [83, 171] on span "Select an option" at bounding box center [83, 172] width 7 height 7
click at [83, 171] on input "Select an option" at bounding box center [83, 172] width 7 height 7
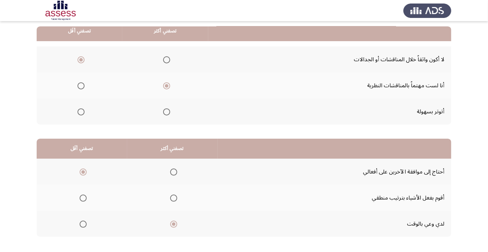
scroll to position [0, 0]
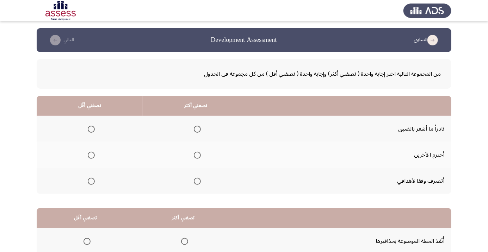
click at [197, 155] on span "Select an option" at bounding box center [197, 155] width 0 height 0
click at [195, 155] on input "Select an option" at bounding box center [197, 155] width 7 height 7
click at [90, 131] on span "Select an option" at bounding box center [91, 129] width 7 height 7
click at [90, 131] on input "Select an option" at bounding box center [91, 129] width 7 height 7
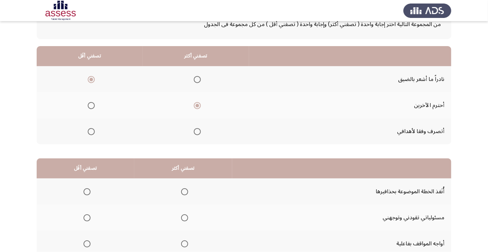
scroll to position [69, 0]
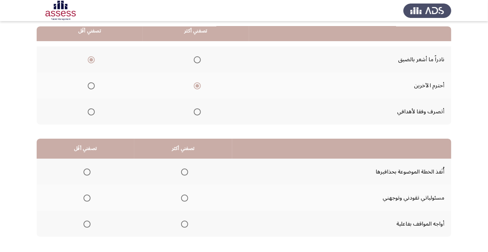
click at [182, 197] on span "Select an option" at bounding box center [184, 198] width 7 height 7
click at [182, 197] on input "Select an option" at bounding box center [184, 198] width 7 height 7
click at [87, 172] on span "Select an option" at bounding box center [87, 172] width 0 height 0
click at [86, 171] on input "Select an option" at bounding box center [86, 172] width 7 height 7
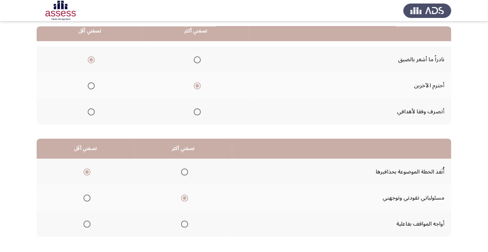
scroll to position [0, 0]
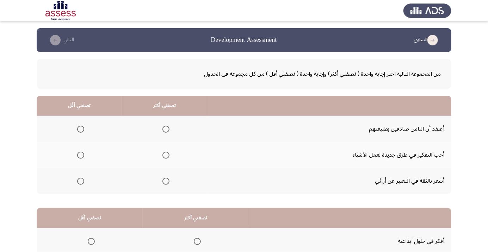
click at [166, 181] on span "Select an option" at bounding box center [166, 181] width 0 height 0
click at [164, 181] on input "Select an option" at bounding box center [165, 181] width 7 height 7
click at [82, 130] on span "Select an option" at bounding box center [80, 129] width 7 height 7
click at [82, 130] on input "Select an option" at bounding box center [80, 129] width 7 height 7
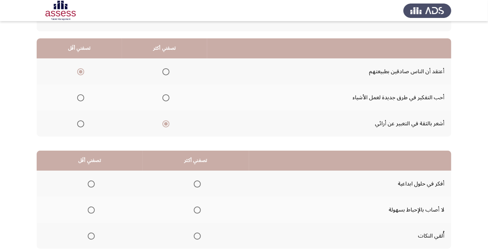
scroll to position [69, 0]
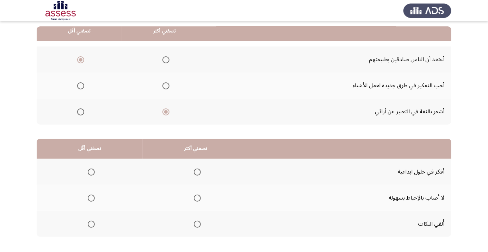
click at [197, 200] on span "Select an option" at bounding box center [197, 198] width 7 height 7
click at [197, 200] on input "Select an option" at bounding box center [197, 198] width 7 height 7
click at [94, 222] on span "Select an option" at bounding box center [91, 224] width 7 height 7
click at [94, 222] on input "Select an option" at bounding box center [91, 224] width 7 height 7
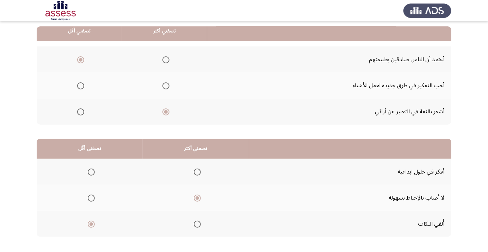
scroll to position [0, 0]
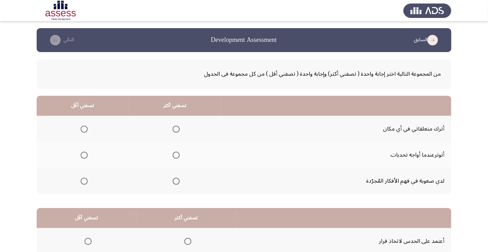
click at [176, 183] on span "Select an option" at bounding box center [175, 181] width 7 height 7
click at [176, 183] on input "Select an option" at bounding box center [175, 181] width 7 height 7
click at [84, 129] on span "Select an option" at bounding box center [84, 129] width 0 height 0
click at [84, 129] on input "Select an option" at bounding box center [84, 129] width 7 height 7
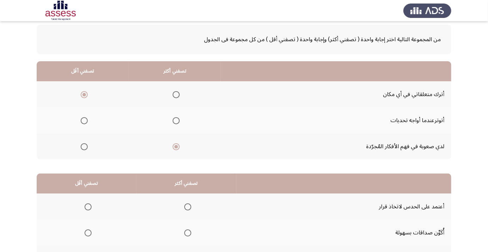
scroll to position [69, 0]
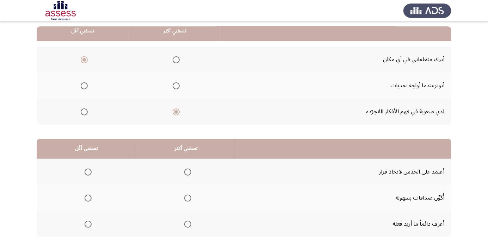
click at [187, 200] on span "Select an option" at bounding box center [187, 198] width 7 height 7
click at [187, 200] on input "Select an option" at bounding box center [187, 198] width 7 height 7
click at [89, 172] on span "Select an option" at bounding box center [87, 172] width 7 height 7
click at [89, 172] on input "Select an option" at bounding box center [87, 172] width 7 height 7
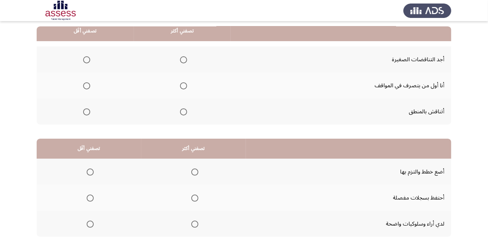
click at [185, 113] on span "Select an option" at bounding box center [183, 111] width 7 height 7
click at [185, 113] on input "Select an option" at bounding box center [183, 111] width 7 height 7
click at [86, 59] on span "Select an option" at bounding box center [86, 59] width 7 height 7
click at [86, 59] on input "Select an option" at bounding box center [86, 59] width 7 height 7
click at [193, 224] on span "Select an option" at bounding box center [194, 224] width 7 height 7
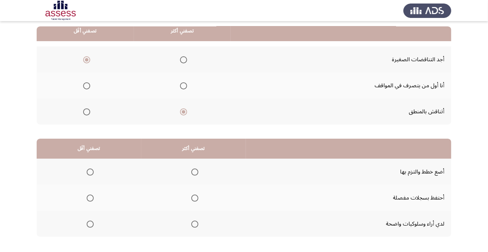
click at [193, 224] on input "Select an option" at bounding box center [194, 224] width 7 height 7
click at [90, 198] on span "Select an option" at bounding box center [90, 198] width 0 height 0
click at [90, 197] on input "Select an option" at bounding box center [90, 198] width 7 height 7
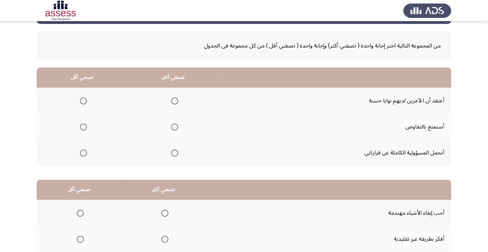
scroll to position [28, 0]
click at [176, 153] on span "Select an option" at bounding box center [174, 153] width 7 height 7
click at [176, 153] on input "Select an option" at bounding box center [174, 153] width 7 height 7
click at [83, 101] on span "Select an option" at bounding box center [83, 101] width 0 height 0
click at [83, 100] on input "Select an option" at bounding box center [83, 101] width 7 height 7
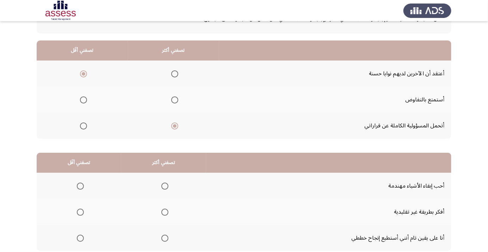
scroll to position [69, 0]
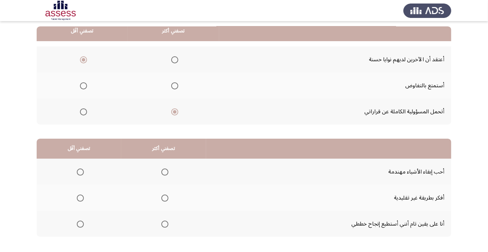
click at [165, 198] on span "Select an option" at bounding box center [165, 198] width 0 height 0
click at [163, 197] on input "Select an option" at bounding box center [164, 198] width 7 height 7
click at [80, 171] on span "Select an option" at bounding box center [80, 172] width 7 height 7
click at [80, 171] on input "Select an option" at bounding box center [80, 172] width 7 height 7
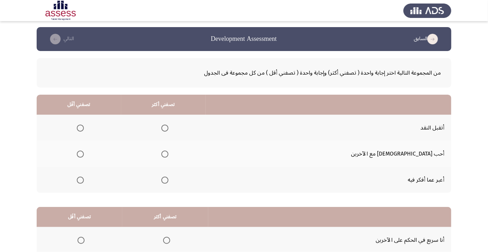
scroll to position [2, 0]
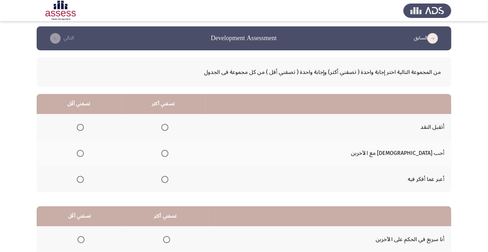
click at [84, 182] on span "Select an option" at bounding box center [80, 179] width 7 height 7
click at [84, 182] on input "Select an option" at bounding box center [80, 179] width 7 height 7
click at [165, 127] on span "Select an option" at bounding box center [165, 127] width 0 height 0
click at [168, 127] on input "Select an option" at bounding box center [164, 127] width 7 height 7
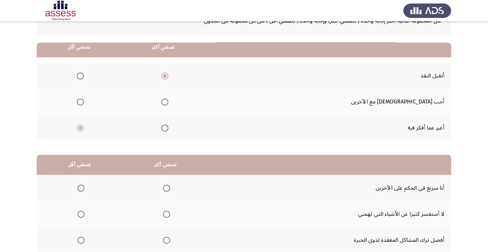
scroll to position [69, 0]
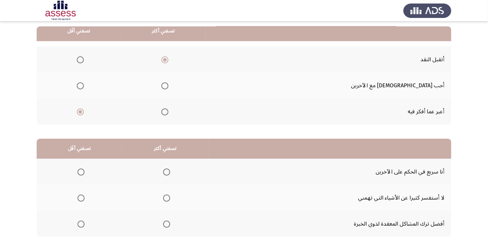
click at [80, 174] on span "Select an option" at bounding box center [80, 172] width 7 height 7
click at [80, 174] on input "Select an option" at bounding box center [80, 172] width 7 height 7
click at [166, 224] on span "Select an option" at bounding box center [166, 224] width 0 height 0
click at [166, 224] on input "Select an option" at bounding box center [166, 224] width 7 height 7
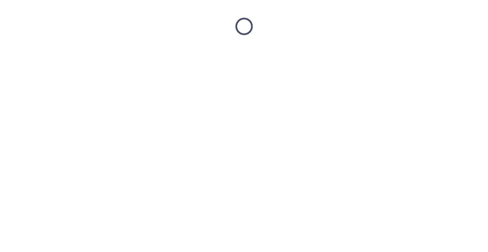
scroll to position [0, 0]
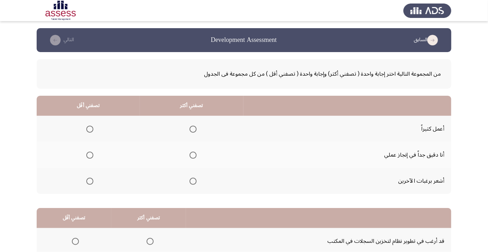
click at [193, 155] on span "Select an option" at bounding box center [193, 155] width 0 height 0
click at [191, 155] on input "Select an option" at bounding box center [192, 155] width 7 height 7
click at [91, 182] on span "Select an option" at bounding box center [89, 181] width 7 height 7
click at [91, 182] on input "Select an option" at bounding box center [89, 181] width 7 height 7
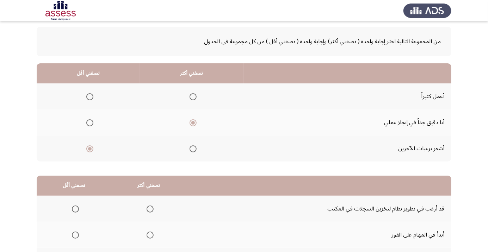
scroll to position [69, 0]
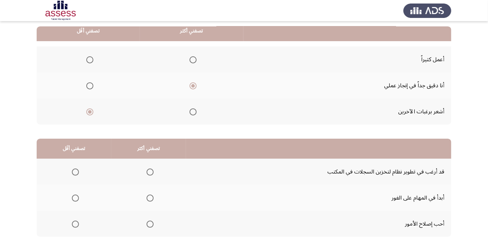
click at [75, 198] on span "Select an option" at bounding box center [75, 198] width 0 height 0
click at [75, 197] on input "Select an option" at bounding box center [75, 198] width 7 height 7
click at [150, 171] on span "Select an option" at bounding box center [149, 172] width 7 height 7
click at [150, 171] on input "Select an option" at bounding box center [149, 172] width 7 height 7
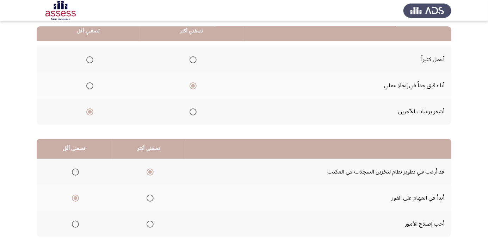
scroll to position [0, 0]
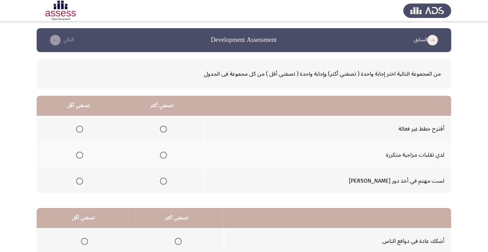
click at [167, 183] on span "Select an option" at bounding box center [163, 181] width 7 height 7
click at [167, 183] on input "Select an option" at bounding box center [163, 181] width 7 height 7
click at [83, 156] on span "Select an option" at bounding box center [79, 155] width 7 height 7
click at [83, 156] on input "Select an option" at bounding box center [79, 155] width 7 height 7
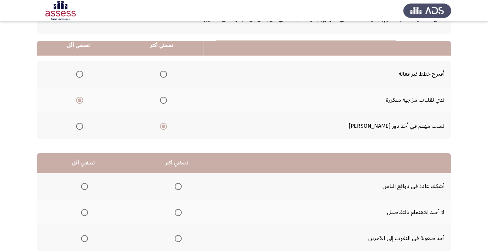
scroll to position [69, 0]
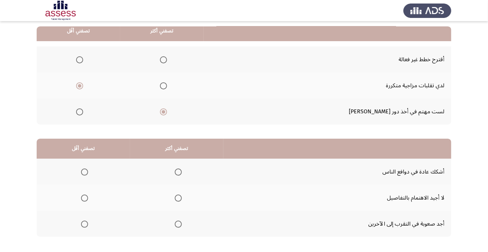
click at [84, 224] on span "Select an option" at bounding box center [84, 224] width 0 height 0
click at [84, 224] on input "Select an option" at bounding box center [84, 224] width 7 height 7
click at [178, 172] on span "Select an option" at bounding box center [178, 172] width 0 height 0
click at [177, 171] on input "Select an option" at bounding box center [178, 172] width 7 height 7
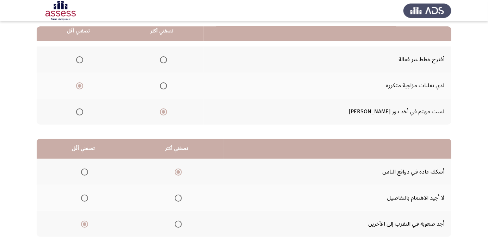
scroll to position [0, 0]
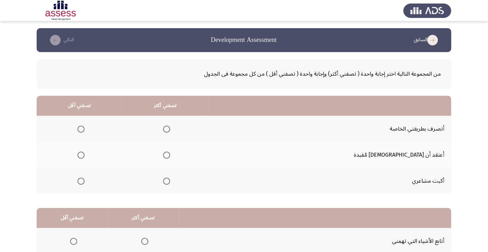
click at [170, 131] on span "Select an option" at bounding box center [166, 129] width 7 height 7
click at [170, 131] on input "Select an option" at bounding box center [166, 129] width 7 height 7
click at [84, 155] on span "Select an option" at bounding box center [80, 155] width 7 height 7
click at [84, 155] on input "Select an option" at bounding box center [80, 155] width 7 height 7
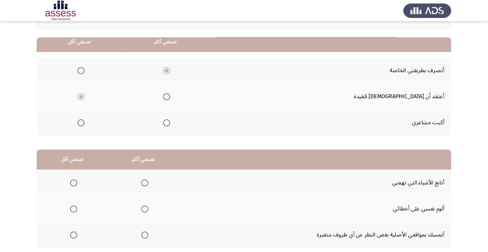
scroll to position [69, 0]
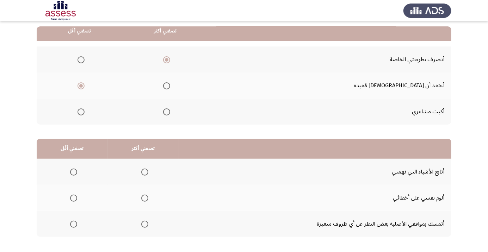
click at [145, 172] on span "Select an option" at bounding box center [145, 172] width 0 height 0
click at [144, 171] on input "Select an option" at bounding box center [144, 172] width 7 height 7
click at [74, 224] on span "Select an option" at bounding box center [74, 224] width 0 height 0
click at [73, 224] on input "Select an option" at bounding box center [73, 224] width 7 height 7
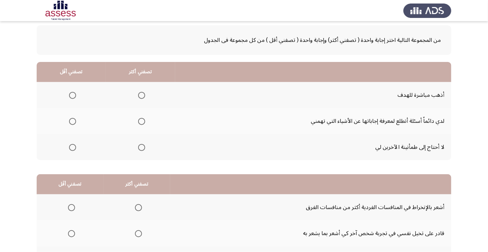
scroll to position [36, 0]
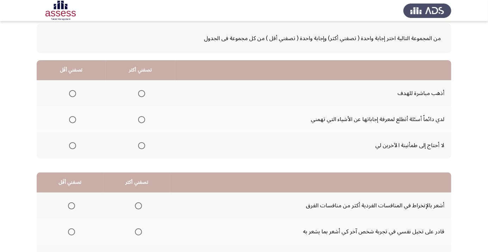
click at [142, 120] on span "Select an option" at bounding box center [142, 120] width 0 height 0
click at [141, 119] on input "Select an option" at bounding box center [141, 119] width 7 height 7
click at [70, 147] on span "Select an option" at bounding box center [72, 145] width 7 height 7
click at [70, 147] on input "Select an option" at bounding box center [72, 145] width 7 height 7
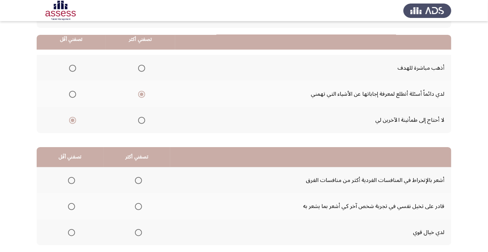
scroll to position [69, 0]
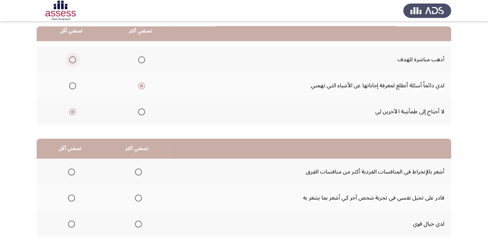
click at [73, 61] on span "Select an option" at bounding box center [72, 59] width 7 height 7
click at [73, 61] on input "Select an option" at bounding box center [72, 59] width 7 height 7
click at [138, 198] on span "Select an option" at bounding box center [138, 198] width 0 height 0
click at [137, 197] on input "Select an option" at bounding box center [138, 198] width 7 height 7
click at [74, 170] on span "Select an option" at bounding box center [71, 172] width 7 height 7
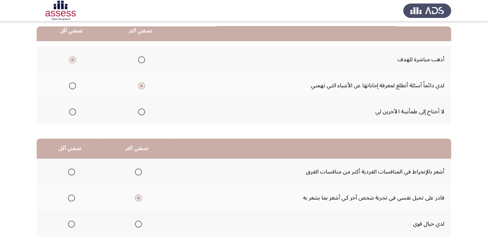
click at [74, 170] on input "Select an option" at bounding box center [71, 172] width 7 height 7
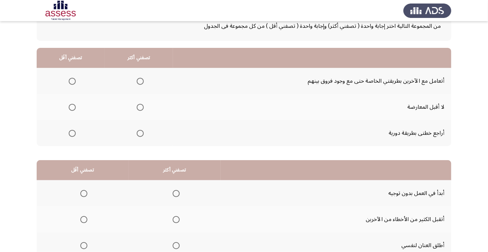
scroll to position [50, 0]
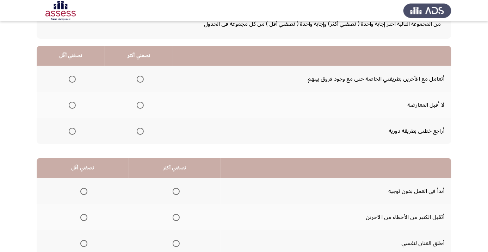
click at [73, 107] on span "Select an option" at bounding box center [72, 105] width 7 height 7
click at [73, 107] on input "Select an option" at bounding box center [72, 105] width 7 height 7
click at [140, 79] on span "Select an option" at bounding box center [140, 79] width 7 height 7
click at [140, 79] on input "Select an option" at bounding box center [140, 79] width 7 height 7
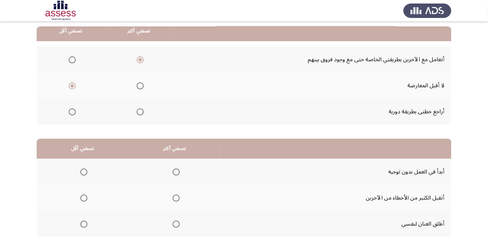
click at [86, 169] on span "Select an option" at bounding box center [83, 172] width 7 height 7
click at [86, 169] on input "Select an option" at bounding box center [83, 172] width 7 height 7
click at [84, 224] on span "Select an option" at bounding box center [84, 224] width 0 height 0
click at [83, 224] on input "Select an option" at bounding box center [83, 224] width 7 height 7
click at [176, 172] on span "Select an option" at bounding box center [176, 172] width 0 height 0
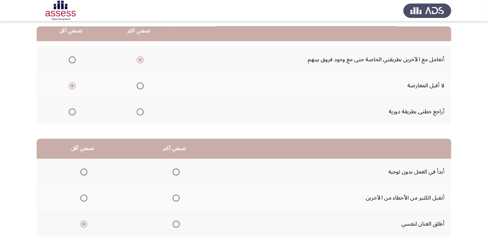
click at [175, 171] on input "Select an option" at bounding box center [175, 172] width 7 height 7
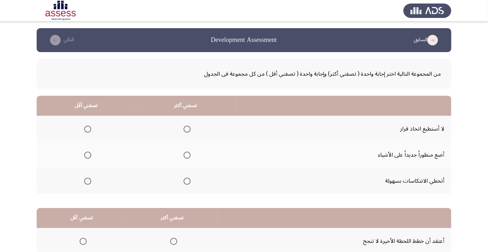
click at [187, 155] on span "Select an option" at bounding box center [186, 155] width 7 height 7
click at [187, 155] on input "Select an option" at bounding box center [186, 155] width 7 height 7
click at [88, 129] on span "Select an option" at bounding box center [88, 129] width 0 height 0
click at [87, 129] on input "Select an option" at bounding box center [87, 129] width 7 height 7
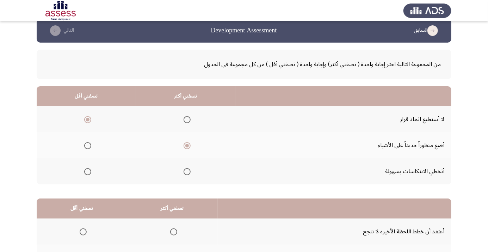
scroll to position [69, 0]
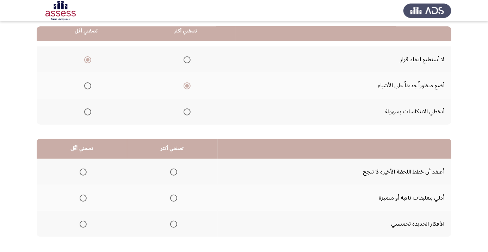
click at [170, 226] on span "Select an option" at bounding box center [173, 224] width 7 height 7
click at [170, 226] on input "Select an option" at bounding box center [173, 224] width 7 height 7
click at [83, 172] on span "Select an option" at bounding box center [83, 172] width 0 height 0
click at [82, 171] on input "Select an option" at bounding box center [83, 172] width 7 height 7
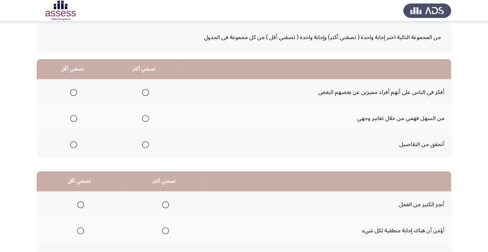
scroll to position [37, 0]
click at [146, 145] on span "Select an option" at bounding box center [145, 144] width 7 height 7
click at [146, 145] on input "Select an option" at bounding box center [145, 144] width 7 height 7
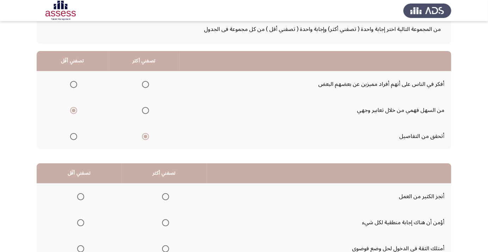
scroll to position [69, 0]
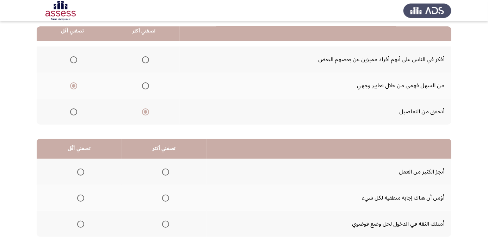
click at [165, 224] on span "Select an option" at bounding box center [165, 224] width 0 height 0
click at [164, 224] on input "Select an option" at bounding box center [165, 224] width 7 height 7
